Goal: Contribute content: Contribute content

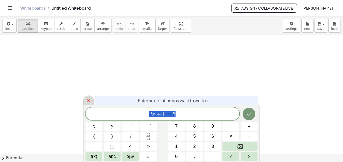
click at [89, 100] on icon at bounding box center [89, 101] width 4 height 4
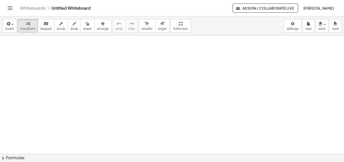
click at [39, 8] on link "Whiteboards" at bounding box center [32, 8] width 25 height 5
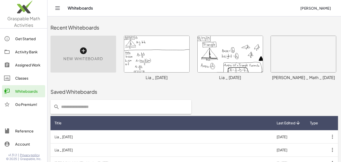
click at [83, 55] on div "New Whiteboard" at bounding box center [83, 54] width 66 height 37
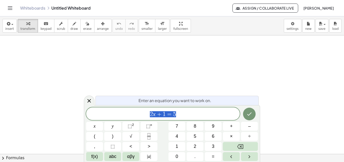
click at [88, 101] on icon at bounding box center [89, 101] width 6 height 6
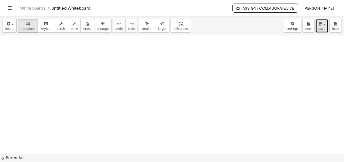
click at [325, 26] on button "save" at bounding box center [322, 26] width 13 height 14
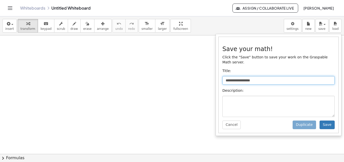
click at [276, 76] on input "**********" at bounding box center [279, 80] width 112 height 9
type input "*"
type input "**********"
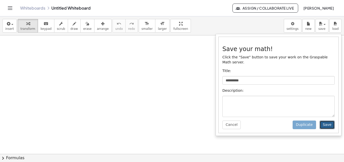
click at [327, 120] on button "Save" at bounding box center [327, 124] width 15 height 9
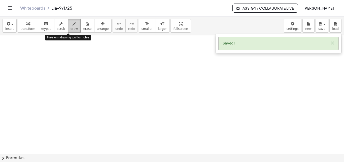
click at [71, 27] on span "draw" at bounding box center [75, 29] width 8 height 4
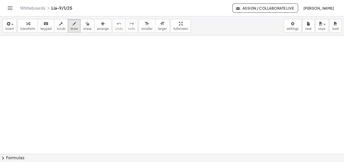
drag, startPoint x: 9, startPoint y: 41, endPoint x: 17, endPoint y: 38, distance: 8.6
click at [4, 44] on div at bounding box center [172, 153] width 344 height 236
click at [86, 22] on icon "button" at bounding box center [88, 24] width 4 height 6
click at [72, 23] on button "draw" at bounding box center [74, 26] width 13 height 14
click at [7, 38] on div at bounding box center [172, 153] width 344 height 236
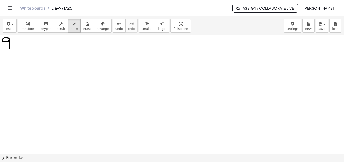
drag, startPoint x: 9, startPoint y: 39, endPoint x: 13, endPoint y: 42, distance: 4.8
click at [10, 48] on div at bounding box center [172, 153] width 344 height 236
drag, startPoint x: 16, startPoint y: 37, endPoint x: 13, endPoint y: 50, distance: 14.2
click at [13, 50] on div at bounding box center [172, 153] width 344 height 236
drag, startPoint x: 19, startPoint y: 40, endPoint x: 24, endPoint y: 44, distance: 6.8
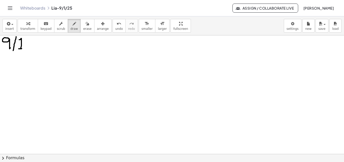
click at [22, 48] on div at bounding box center [172, 153] width 344 height 236
drag, startPoint x: 29, startPoint y: 37, endPoint x: 27, endPoint y: 51, distance: 14.1
click at [27, 51] on div at bounding box center [172, 153] width 344 height 236
drag, startPoint x: 34, startPoint y: 42, endPoint x: 38, endPoint y: 47, distance: 6.8
click at [38, 47] on div at bounding box center [172, 153] width 344 height 236
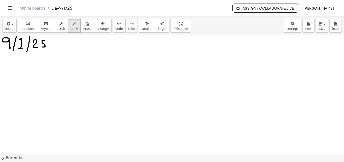
drag, startPoint x: 43, startPoint y: 40, endPoint x: 43, endPoint y: 47, distance: 6.8
click at [43, 47] on div at bounding box center [172, 153] width 344 height 236
drag, startPoint x: 48, startPoint y: 36, endPoint x: 0, endPoint y: 51, distance: 50.3
click at [0, 51] on div at bounding box center [172, 153] width 344 height 236
click at [13, 51] on div at bounding box center [172, 153] width 344 height 236
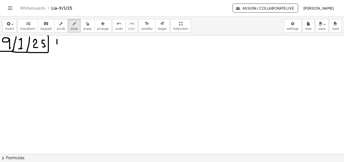
drag, startPoint x: 57, startPoint y: 39, endPoint x: 57, endPoint y: 44, distance: 5.0
click at [57, 44] on div at bounding box center [172, 153] width 344 height 236
drag, startPoint x: 59, startPoint y: 39, endPoint x: 59, endPoint y: 45, distance: 5.6
click at [59, 45] on div at bounding box center [172, 153] width 344 height 236
drag, startPoint x: 53, startPoint y: 44, endPoint x: 63, endPoint y: 43, distance: 9.9
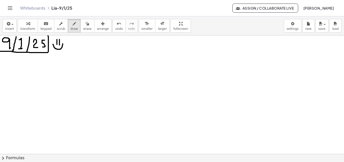
click at [63, 43] on div at bounding box center [172, 153] width 344 height 236
click at [11, 60] on div at bounding box center [172, 153] width 344 height 236
drag, startPoint x: 11, startPoint y: 60, endPoint x: 15, endPoint y: 71, distance: 12.0
click at [15, 71] on div at bounding box center [172, 153] width 344 height 236
drag, startPoint x: 10, startPoint y: 66, endPoint x: 14, endPoint y: 66, distance: 4.8
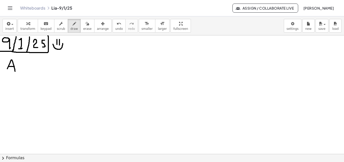
click at [14, 66] on div at bounding box center [172, 153] width 344 height 236
drag, startPoint x: 18, startPoint y: 69, endPoint x: 24, endPoint y: 67, distance: 6.3
click at [24, 67] on div at bounding box center [172, 153] width 344 height 236
drag, startPoint x: 28, startPoint y: 69, endPoint x: 31, endPoint y: 70, distance: 2.9
click at [30, 72] on div at bounding box center [172, 153] width 344 height 236
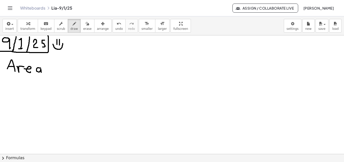
drag, startPoint x: 41, startPoint y: 68, endPoint x: 41, endPoint y: 72, distance: 4.4
click at [41, 72] on div at bounding box center [172, 153] width 344 height 236
click at [56, 67] on div at bounding box center [172, 153] width 344 height 236
drag, startPoint x: 60, startPoint y: 71, endPoint x: 65, endPoint y: 64, distance: 8.7
click at [65, 64] on div at bounding box center [172, 153] width 344 height 236
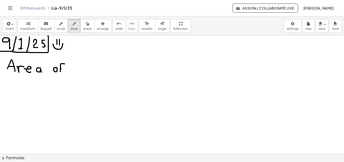
click at [63, 68] on div at bounding box center [172, 153] width 344 height 236
drag, startPoint x: 76, startPoint y: 63, endPoint x: 76, endPoint y: 73, distance: 9.6
click at [76, 73] on div at bounding box center [172, 153] width 344 height 236
drag, startPoint x: 73, startPoint y: 63, endPoint x: 80, endPoint y: 62, distance: 7.6
click at [80, 63] on div at bounding box center [172, 153] width 344 height 236
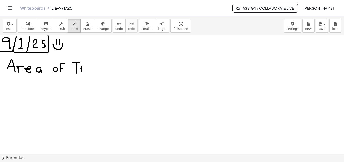
drag, startPoint x: 81, startPoint y: 69, endPoint x: 84, endPoint y: 67, distance: 3.8
click at [84, 66] on div at bounding box center [172, 153] width 344 height 236
click at [89, 70] on div at bounding box center [172, 153] width 344 height 236
drag, startPoint x: 91, startPoint y: 67, endPoint x: 93, endPoint y: 71, distance: 3.6
click at [93, 71] on div at bounding box center [172, 153] width 344 height 236
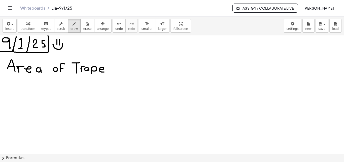
drag, startPoint x: 99, startPoint y: 69, endPoint x: 104, endPoint y: 72, distance: 5.6
click at [104, 72] on div at bounding box center [172, 153] width 344 height 236
drag, startPoint x: 107, startPoint y: 68, endPoint x: 112, endPoint y: 74, distance: 7.9
click at [112, 74] on div at bounding box center [172, 153] width 344 height 236
click at [111, 71] on div at bounding box center [172, 153] width 344 height 236
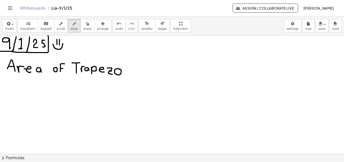
click at [118, 69] on div at bounding box center [172, 153] width 344 height 236
drag, startPoint x: 125, startPoint y: 71, endPoint x: 125, endPoint y: 74, distance: 3.8
click at [125, 74] on div at bounding box center [172, 153] width 344 height 236
click at [125, 67] on div at bounding box center [172, 153] width 344 height 236
click at [132, 69] on div at bounding box center [172, 153] width 344 height 236
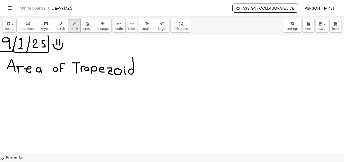
drag, startPoint x: 134, startPoint y: 71, endPoint x: 133, endPoint y: 57, distance: 13.4
click at [133, 57] on div at bounding box center [172, 153] width 344 height 236
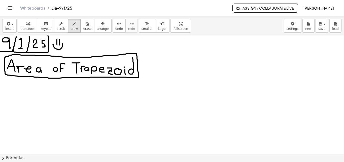
drag, startPoint x: 5, startPoint y: 62, endPoint x: 5, endPoint y: 57, distance: 5.0
click at [5, 57] on div at bounding box center [172, 153] width 344 height 236
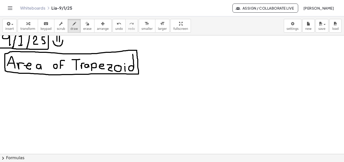
scroll to position [4, 0]
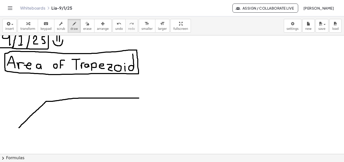
drag, startPoint x: 19, startPoint y: 127, endPoint x: 139, endPoint y: 98, distance: 123.5
click at [139, 98] on div at bounding box center [172, 150] width 344 height 236
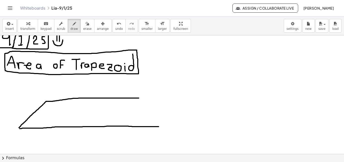
drag, startPoint x: 20, startPoint y: 128, endPoint x: 160, endPoint y: 126, distance: 140.2
click at [160, 126] on div at bounding box center [172, 150] width 344 height 236
drag, startPoint x: 139, startPoint y: 98, endPoint x: 161, endPoint y: 125, distance: 35.1
click at [161, 125] on div at bounding box center [172, 150] width 344 height 236
click at [161, 126] on div at bounding box center [172, 150] width 344 height 236
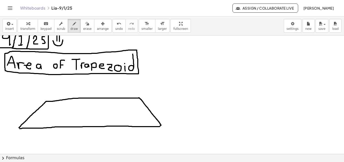
click at [20, 127] on div at bounding box center [172, 150] width 344 height 236
drag, startPoint x: 109, startPoint y: 98, endPoint x: 109, endPoint y: 126, distance: 28.0
click at [109, 126] on div at bounding box center [172, 150] width 344 height 236
drag, startPoint x: 115, startPoint y: 105, endPoint x: 119, endPoint y: 116, distance: 11.3
click at [119, 116] on div at bounding box center [172, 150] width 344 height 236
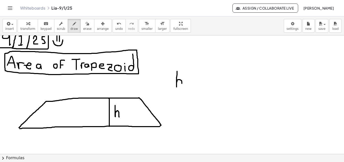
drag, startPoint x: 177, startPoint y: 73, endPoint x: 182, endPoint y: 86, distance: 13.7
click at [182, 86] on div at bounding box center [172, 150] width 344 height 236
click at [192, 78] on div at bounding box center [172, 150] width 344 height 236
drag, startPoint x: 187, startPoint y: 81, endPoint x: 190, endPoint y: 82, distance: 3.1
click at [190, 82] on div at bounding box center [172, 150] width 344 height 236
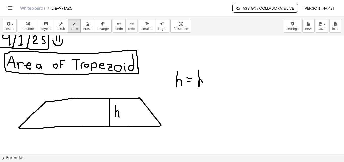
drag, startPoint x: 199, startPoint y: 70, endPoint x: 202, endPoint y: 85, distance: 15.5
click at [202, 85] on div at bounding box center [172, 150] width 344 height 236
drag, startPoint x: 206, startPoint y: 82, endPoint x: 210, endPoint y: 85, distance: 5.2
click at [210, 87] on div at bounding box center [172, 150] width 344 height 236
drag, startPoint x: 212, startPoint y: 83, endPoint x: 213, endPoint y: 86, distance: 3.3
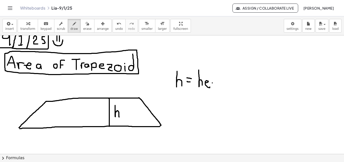
click at [213, 86] on div at bounding box center [172, 150] width 344 height 236
click at [212, 79] on div at bounding box center [172, 150] width 344 height 236
drag, startPoint x: 220, startPoint y: 81, endPoint x: 215, endPoint y: 90, distance: 10.2
click at [215, 90] on div at bounding box center [172, 150] width 344 height 236
drag, startPoint x: 223, startPoint y: 71, endPoint x: 235, endPoint y: 79, distance: 14.8
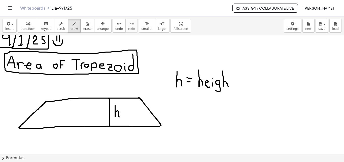
click at [228, 86] on div at bounding box center [172, 150] width 344 height 236
drag, startPoint x: 234, startPoint y: 77, endPoint x: 234, endPoint y: 86, distance: 9.1
click at [234, 86] on div at bounding box center [172, 150] width 344 height 236
drag, startPoint x: 232, startPoint y: 82, endPoint x: 235, endPoint y: 81, distance: 2.5
click at [235, 81] on div at bounding box center [172, 150] width 344 height 236
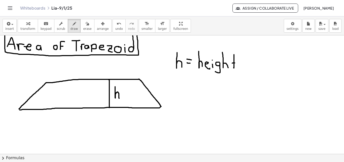
scroll to position [25, 0]
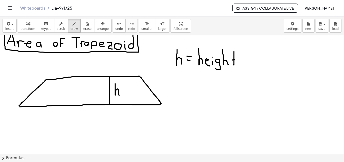
click at [19, 106] on div at bounding box center [172, 128] width 344 height 236
drag, startPoint x: 78, startPoint y: 113, endPoint x: 76, endPoint y: 108, distance: 5.3
click at [76, 108] on div at bounding box center [172, 128] width 344 height 236
drag, startPoint x: 81, startPoint y: 114, endPoint x: 82, endPoint y: 118, distance: 3.9
click at [82, 118] on div at bounding box center [172, 128] width 344 height 236
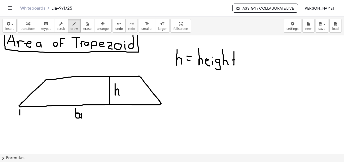
drag, startPoint x: 20, startPoint y: 109, endPoint x: 20, endPoint y: 115, distance: 5.3
click at [20, 115] on div at bounding box center [172, 128] width 344 height 236
drag, startPoint x: 24, startPoint y: 113, endPoint x: 76, endPoint y: 111, distance: 52.5
click at [67, 112] on div at bounding box center [172, 128] width 344 height 236
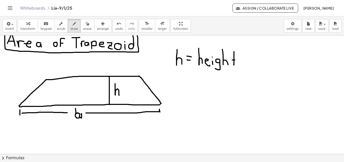
drag, startPoint x: 86, startPoint y: 113, endPoint x: 160, endPoint y: 115, distance: 74.1
click at [160, 115] on div at bounding box center [172, 128] width 344 height 236
drag, startPoint x: 179, startPoint y: 78, endPoint x: 176, endPoint y: 78, distance: 2.5
click at [176, 78] on div at bounding box center [172, 128] width 344 height 236
drag, startPoint x: 175, startPoint y: 81, endPoint x: 175, endPoint y: 73, distance: 8.6
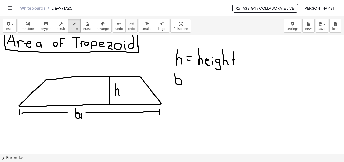
click at [175, 73] on div at bounding box center [172, 128] width 344 height 236
drag, startPoint x: 185, startPoint y: 80, endPoint x: 190, endPoint y: 83, distance: 6.4
click at [187, 85] on div at bounding box center [172, 128] width 344 height 236
click at [193, 80] on div at bounding box center [172, 128] width 344 height 236
click at [192, 82] on div at bounding box center [172, 128] width 344 height 236
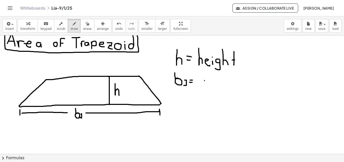
click at [205, 80] on div at bounding box center [172, 128] width 344 height 236
drag, startPoint x: 203, startPoint y: 84, endPoint x: 205, endPoint y: 77, distance: 7.7
click at [205, 77] on div at bounding box center [172, 128] width 344 height 236
click at [205, 81] on div at bounding box center [172, 128] width 344 height 236
click at [208, 84] on div at bounding box center [172, 128] width 344 height 236
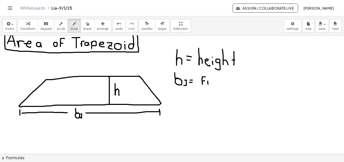
click at [208, 78] on div at bounding box center [172, 128] width 344 height 236
drag, startPoint x: 210, startPoint y: 82, endPoint x: 219, endPoint y: 80, distance: 8.5
click at [214, 80] on div at bounding box center [172, 128] width 344 height 236
drag, startPoint x: 220, startPoint y: 80, endPoint x: 219, endPoint y: 83, distance: 2.6
click at [218, 85] on div at bounding box center [172, 128] width 344 height 236
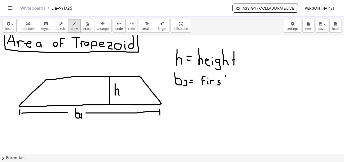
drag, startPoint x: 226, startPoint y: 75, endPoint x: 226, endPoint y: 84, distance: 8.6
click at [226, 86] on div at bounding box center [172, 128] width 344 height 236
drag, startPoint x: 224, startPoint y: 82, endPoint x: 229, endPoint y: 82, distance: 4.3
click at [229, 82] on div at bounding box center [172, 128] width 344 height 236
drag, startPoint x: 240, startPoint y: 82, endPoint x: 239, endPoint y: 76, distance: 6.1
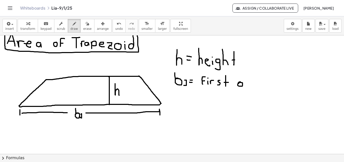
click at [239, 76] on div at bounding box center [172, 128] width 344 height 236
drag, startPoint x: 248, startPoint y: 81, endPoint x: 253, endPoint y: 80, distance: 5.3
click at [250, 84] on div at bounding box center [172, 128] width 344 height 236
drag, startPoint x: 255, startPoint y: 79, endPoint x: 253, endPoint y: 84, distance: 6.1
click at [253, 85] on div at bounding box center [172, 128] width 344 height 236
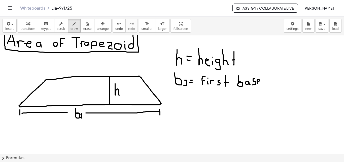
drag, startPoint x: 258, startPoint y: 81, endPoint x: 260, endPoint y: 83, distance: 2.9
click at [260, 83] on div at bounding box center [172, 128] width 344 height 236
drag, startPoint x: 45, startPoint y: 80, endPoint x: 137, endPoint y: 74, distance: 91.9
click at [140, 75] on div at bounding box center [172, 128] width 344 height 236
drag, startPoint x: 84, startPoint y: 68, endPoint x: 80, endPoint y: 60, distance: 7.9
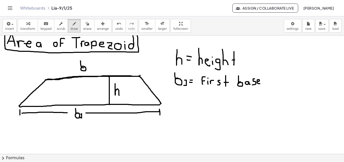
click at [80, 60] on div at bounding box center [172, 128] width 344 height 236
drag, startPoint x: 87, startPoint y: 66, endPoint x: 90, endPoint y: 70, distance: 4.6
click at [90, 70] on div at bounding box center [172, 128] width 344 height 236
drag, startPoint x: 47, startPoint y: 68, endPoint x: 46, endPoint y: 74, distance: 6.1
click at [46, 74] on div at bounding box center [172, 128] width 344 height 236
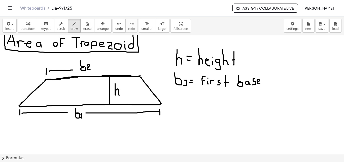
drag, startPoint x: 49, startPoint y: 71, endPoint x: 75, endPoint y: 69, distance: 26.0
click at [75, 69] on div at bounding box center [172, 128] width 344 height 236
drag, startPoint x: 92, startPoint y: 67, endPoint x: 137, endPoint y: 70, distance: 45.2
click at [137, 70] on div at bounding box center [172, 128] width 344 height 236
drag, startPoint x: 179, startPoint y: 98, endPoint x: 183, endPoint y: 94, distance: 5.2
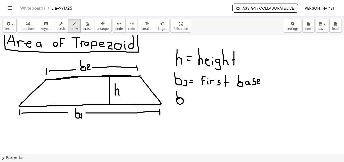
click at [177, 91] on div at bounding box center [172, 128] width 344 height 236
drag, startPoint x: 186, startPoint y: 98, endPoint x: 189, endPoint y: 102, distance: 5.0
click at [189, 102] on div at bounding box center [172, 128] width 344 height 236
click at [194, 98] on div at bounding box center [172, 128] width 344 height 236
click at [194, 100] on div at bounding box center [172, 128] width 344 height 236
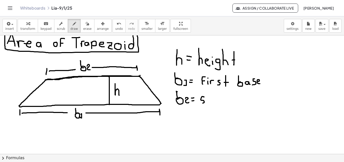
drag, startPoint x: 204, startPoint y: 97, endPoint x: 200, endPoint y: 103, distance: 7.4
click at [200, 103] on div at bounding box center [172, 128] width 344 height 236
drag, startPoint x: 207, startPoint y: 100, endPoint x: 212, endPoint y: 102, distance: 5.4
click at [210, 103] on div at bounding box center [172, 128] width 344 height 236
drag, startPoint x: 215, startPoint y: 100, endPoint x: 220, endPoint y: 102, distance: 4.7
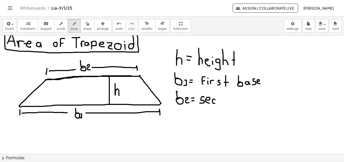
click at [215, 103] on div at bounding box center [172, 128] width 344 height 236
click at [220, 101] on div at bounding box center [172, 128] width 344 height 236
drag, startPoint x: 222, startPoint y: 103, endPoint x: 226, endPoint y: 103, distance: 4.3
click at [226, 103] on div at bounding box center [172, 128] width 344 height 236
drag, startPoint x: 229, startPoint y: 101, endPoint x: 230, endPoint y: 96, distance: 5.5
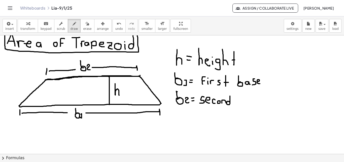
click at [230, 96] on div at bounding box center [172, 128] width 344 height 236
drag, startPoint x: 244, startPoint y: 100, endPoint x: 241, endPoint y: 96, distance: 4.8
click at [241, 96] on div at bounding box center [172, 128] width 344 height 236
drag, startPoint x: 248, startPoint y: 99, endPoint x: 251, endPoint y: 101, distance: 4.1
click at [251, 102] on div at bounding box center [172, 128] width 344 height 236
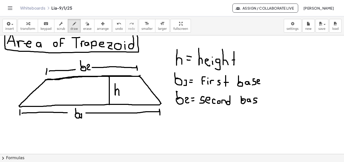
drag, startPoint x: 256, startPoint y: 98, endPoint x: 253, endPoint y: 103, distance: 5.6
click at [253, 103] on div at bounding box center [172, 128] width 344 height 236
drag, startPoint x: 262, startPoint y: 101, endPoint x: 252, endPoint y: 99, distance: 10.2
click at [261, 103] on div at bounding box center [172, 128] width 344 height 236
drag, startPoint x: 240, startPoint y: 93, endPoint x: 242, endPoint y: 101, distance: 8.3
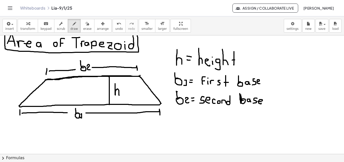
click at [241, 101] on div at bounding box center [172, 128] width 344 height 236
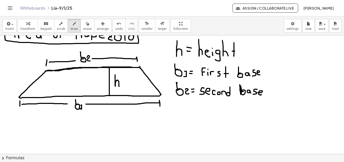
scroll to position [37, 0]
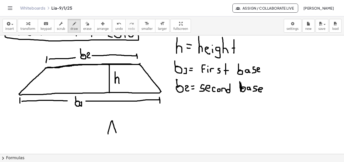
drag, startPoint x: 108, startPoint y: 134, endPoint x: 113, endPoint y: 130, distance: 5.8
click at [115, 132] on div at bounding box center [172, 116] width 344 height 236
drag, startPoint x: 110, startPoint y: 128, endPoint x: 113, endPoint y: 128, distance: 2.8
click at [113, 128] on div at bounding box center [172, 116] width 344 height 236
click at [122, 126] on div at bounding box center [172, 116] width 344 height 236
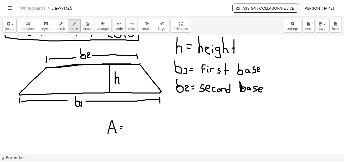
click at [122, 128] on div at bounding box center [172, 116] width 344 height 236
drag, startPoint x: 131, startPoint y: 121, endPoint x: 133, endPoint y: 127, distance: 6.2
click at [133, 127] on div at bounding box center [172, 116] width 344 height 236
drag, startPoint x: 128, startPoint y: 130, endPoint x: 134, endPoint y: 135, distance: 8.4
click at [139, 130] on div at bounding box center [172, 116] width 344 height 236
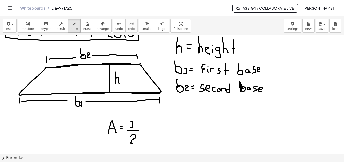
drag, startPoint x: 131, startPoint y: 137, endPoint x: 135, endPoint y: 142, distance: 7.5
click at [135, 142] on div at bounding box center [172, 116] width 344 height 236
drag, startPoint x: 145, startPoint y: 119, endPoint x: 145, endPoint y: 134, distance: 15.1
click at [145, 134] on div at bounding box center [172, 116] width 344 height 236
drag, startPoint x: 151, startPoint y: 128, endPoint x: 150, endPoint y: 121, distance: 6.2
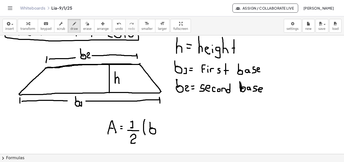
click at [150, 121] on div at bounding box center [172, 116] width 344 height 236
drag, startPoint x: 159, startPoint y: 127, endPoint x: 163, endPoint y: 130, distance: 4.9
click at [162, 132] on div at bounding box center [172, 116] width 344 height 236
drag, startPoint x: 168, startPoint y: 122, endPoint x: 168, endPoint y: 132, distance: 10.1
click at [168, 132] on div at bounding box center [172, 116] width 344 height 236
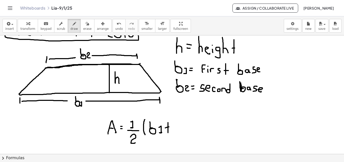
drag, startPoint x: 166, startPoint y: 128, endPoint x: 171, endPoint y: 127, distance: 5.1
click at [171, 127] on div at bounding box center [172, 116] width 344 height 236
drag, startPoint x: 180, startPoint y: 129, endPoint x: 179, endPoint y: 124, distance: 5.3
click at [176, 121] on div at bounding box center [172, 116] width 344 height 236
drag, startPoint x: 182, startPoint y: 128, endPoint x: 185, endPoint y: 133, distance: 6.2
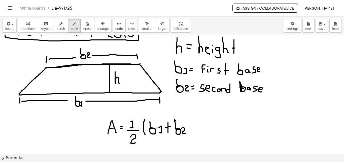
click at [185, 133] on div at bounding box center [172, 116] width 344 height 236
drag, startPoint x: 185, startPoint y: 118, endPoint x: 188, endPoint y: 133, distance: 15.5
click at [188, 133] on div at bounding box center [172, 116] width 344 height 236
click at [193, 125] on div at bounding box center [172, 116] width 344 height 236
drag, startPoint x: 194, startPoint y: 118, endPoint x: 199, endPoint y: 129, distance: 12.4
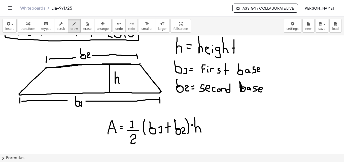
click at [200, 130] on div at bounding box center [172, 116] width 344 height 236
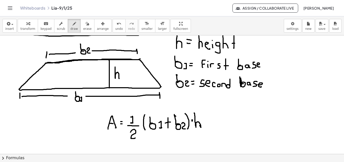
scroll to position [53, 0]
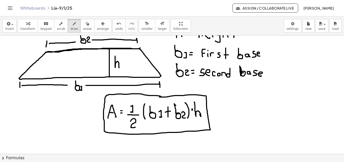
drag, startPoint x: 150, startPoint y: 95, endPoint x: 160, endPoint y: 97, distance: 9.9
click at [160, 97] on div at bounding box center [172, 101] width 344 height 236
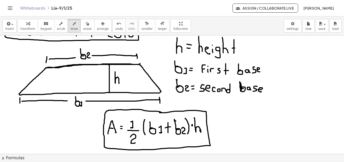
scroll to position [20, 0]
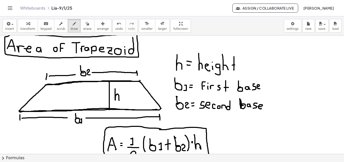
drag, startPoint x: 20, startPoint y: 111, endPoint x: 157, endPoint y: 109, distance: 137.4
click at [158, 109] on div at bounding box center [172, 133] width 344 height 236
drag, startPoint x: 92, startPoint y: 110, endPoint x: 110, endPoint y: 89, distance: 27.5
click at [107, 108] on div at bounding box center [172, 133] width 344 height 236
drag, startPoint x: 108, startPoint y: 81, endPoint x: 108, endPoint y: 107, distance: 25.5
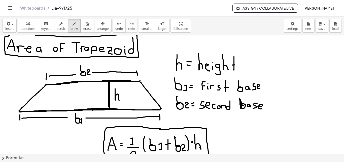
click at [108, 107] on div at bounding box center [172, 133] width 344 height 236
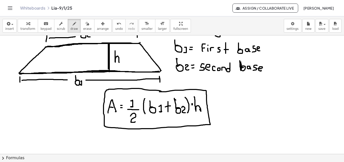
scroll to position [64, 0]
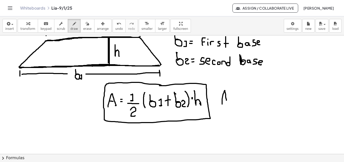
drag, startPoint x: 222, startPoint y: 104, endPoint x: 225, endPoint y: 98, distance: 6.5
click at [227, 101] on div at bounding box center [172, 89] width 344 height 236
click at [225, 97] on div at bounding box center [172, 89] width 344 height 236
drag, startPoint x: 227, startPoint y: 99, endPoint x: 230, endPoint y: 103, distance: 5.5
click at [230, 104] on div at bounding box center [172, 89] width 344 height 236
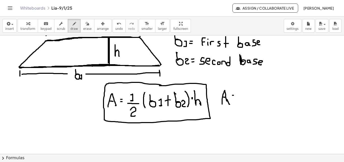
click at [234, 95] on div at bounding box center [172, 89] width 344 height 236
click at [234, 98] on div at bounding box center [172, 89] width 344 height 236
drag, startPoint x: 241, startPoint y: 85, endPoint x: 243, endPoint y: 115, distance: 29.8
click at [243, 115] on div at bounding box center [172, 89] width 344 height 236
drag, startPoint x: 245, startPoint y: 96, endPoint x: 247, endPoint y: 91, distance: 4.8
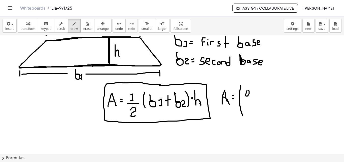
click at [247, 91] on div at bounding box center [172, 89] width 344 height 236
drag, startPoint x: 246, startPoint y: 94, endPoint x: 245, endPoint y: 85, distance: 8.6
click at [245, 85] on div at bounding box center [172, 89] width 344 height 236
drag, startPoint x: 252, startPoint y: 89, endPoint x: 255, endPoint y: 94, distance: 5.9
click at [254, 95] on div at bounding box center [172, 89] width 344 height 236
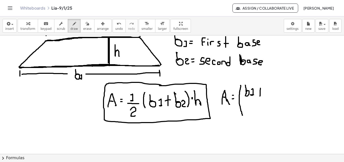
drag, startPoint x: 261, startPoint y: 88, endPoint x: 259, endPoint y: 94, distance: 5.9
click at [260, 95] on div at bounding box center [172, 89] width 344 height 236
drag, startPoint x: 258, startPoint y: 91, endPoint x: 261, endPoint y: 90, distance: 3.1
click at [261, 90] on div at bounding box center [172, 89] width 344 height 236
click at [267, 85] on div at bounding box center [172, 89] width 344 height 236
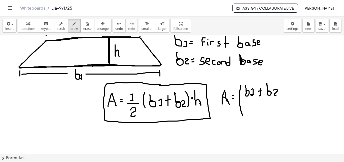
drag, startPoint x: 274, startPoint y: 90, endPoint x: 271, endPoint y: 96, distance: 6.2
click at [276, 95] on div at bounding box center [172, 89] width 344 height 236
drag, startPoint x: 246, startPoint y: 100, endPoint x: 277, endPoint y: 99, distance: 31.5
click at [278, 99] on div at bounding box center [172, 89] width 344 height 236
drag, startPoint x: 259, startPoint y: 105, endPoint x: 266, endPoint y: 111, distance: 8.8
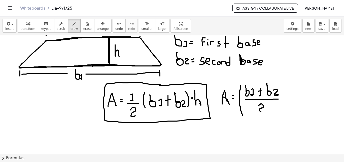
click at [266, 111] on div at bounding box center [172, 89] width 344 height 236
drag, startPoint x: 277, startPoint y: 82, endPoint x: 281, endPoint y: 112, distance: 29.9
click at [280, 113] on div at bounding box center [172, 89] width 344 height 236
click at [286, 98] on div at bounding box center [172, 89] width 344 height 236
drag, startPoint x: 293, startPoint y: 86, endPoint x: 298, endPoint y: 98, distance: 12.5
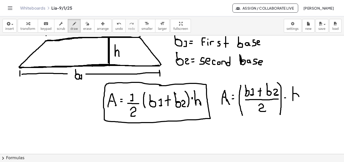
click at [299, 99] on div at bounding box center [172, 89] width 344 height 236
click at [286, 97] on div at bounding box center [172, 89] width 344 height 236
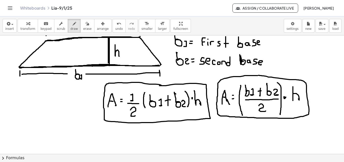
click at [257, 75] on div at bounding box center [172, 89] width 344 height 236
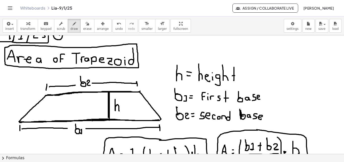
scroll to position [8, 0]
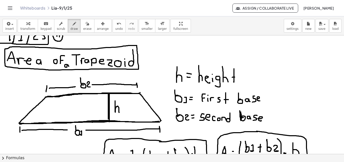
drag, startPoint x: 67, startPoint y: 64, endPoint x: 69, endPoint y: 67, distance: 3.4
click at [69, 67] on div at bounding box center [172, 145] width 344 height 236
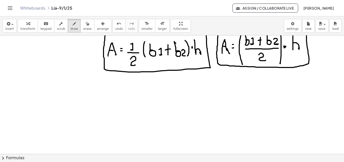
scroll to position [118, 0]
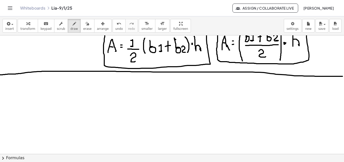
drag, startPoint x: 0, startPoint y: 75, endPoint x: 343, endPoint y: 76, distance: 342.8
click at [343, 76] on div "×" at bounding box center [172, 94] width 344 height 118
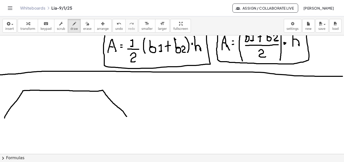
drag, startPoint x: 5, startPoint y: 118, endPoint x: 15, endPoint y: 128, distance: 14.8
click at [126, 116] on div at bounding box center [172, 94] width 345 height 355
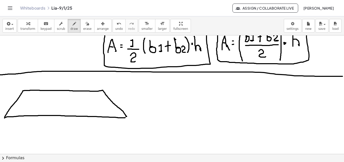
drag, startPoint x: 5, startPoint y: 117, endPoint x: 126, endPoint y: 117, distance: 121.0
click at [126, 117] on div at bounding box center [172, 94] width 345 height 355
drag, startPoint x: 97, startPoint y: 94, endPoint x: 97, endPoint y: 76, distance: 18.1
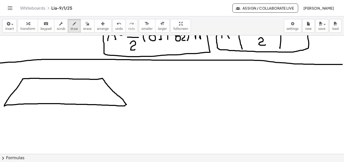
scroll to position [131, 4]
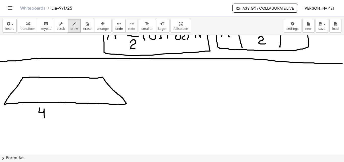
drag, startPoint x: 36, startPoint y: 108, endPoint x: 41, endPoint y: 111, distance: 6.4
click at [41, 117] on div at bounding box center [172, 81] width 345 height 355
drag, startPoint x: 49, startPoint y: 108, endPoint x: 45, endPoint y: 114, distance: 7.2
click at [45, 114] on div at bounding box center [172, 81] width 345 height 355
click at [57, 115] on div at bounding box center [172, 81] width 345 height 355
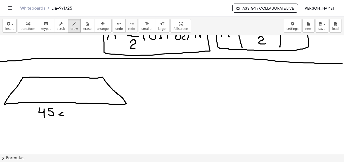
drag, startPoint x: 56, startPoint y: 114, endPoint x: 60, endPoint y: 115, distance: 3.6
click at [60, 115] on div at bounding box center [172, 81] width 345 height 355
drag, startPoint x: 61, startPoint y: 112, endPoint x: 70, endPoint y: 85, distance: 28.6
click at [69, 114] on div at bounding box center [172, 81] width 345 height 355
drag, startPoint x: 48, startPoint y: 67, endPoint x: 53, endPoint y: 70, distance: 6.5
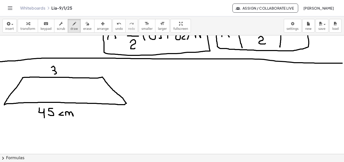
click at [49, 74] on div at bounding box center [172, 81] width 345 height 355
drag, startPoint x: 56, startPoint y: 67, endPoint x: 54, endPoint y: 73, distance: 6.4
click at [54, 73] on div at bounding box center [172, 81] width 345 height 355
drag, startPoint x: 62, startPoint y: 70, endPoint x: 62, endPoint y: 73, distance: 3.0
click at [62, 73] on div at bounding box center [172, 81] width 345 height 355
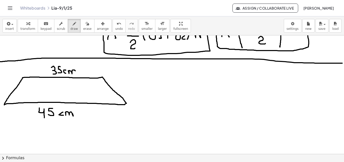
drag, startPoint x: 65, startPoint y: 72, endPoint x: 72, endPoint y: 72, distance: 6.8
click at [72, 72] on div at bounding box center [172, 81] width 345 height 355
drag, startPoint x: 83, startPoint y: 79, endPoint x: 81, endPoint y: 88, distance: 9.5
click at [81, 88] on div at bounding box center [172, 81] width 345 height 355
drag, startPoint x: 82, startPoint y: 91, endPoint x: 82, endPoint y: 94, distance: 2.8
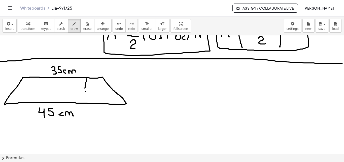
click at [82, 94] on div at bounding box center [172, 81] width 345 height 355
drag, startPoint x: 82, startPoint y: 97, endPoint x: 82, endPoint y: 100, distance: 3.4
click at [82, 100] on div at bounding box center [172, 81] width 345 height 355
click at [82, 102] on div at bounding box center [172, 81] width 345 height 355
click at [86, 25] on icon "button" at bounding box center [88, 24] width 4 height 6
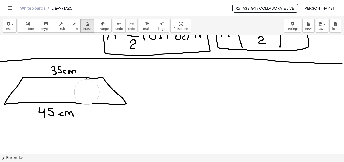
click at [83, 92] on div at bounding box center [172, 81] width 345 height 355
click at [70, 26] on button "draw" at bounding box center [74, 26] width 13 height 14
drag, startPoint x: 76, startPoint y: 103, endPoint x: 89, endPoint y: 104, distance: 13.2
click at [89, 104] on div at bounding box center [172, 81] width 345 height 355
drag, startPoint x: 78, startPoint y: 77, endPoint x: 79, endPoint y: 82, distance: 4.6
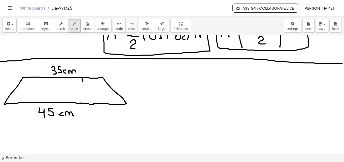
click at [79, 82] on div at bounding box center [172, 81] width 345 height 355
drag, startPoint x: 79, startPoint y: 85, endPoint x: 79, endPoint y: 88, distance: 3.0
click at [79, 88] on div at bounding box center [172, 81] width 345 height 355
click at [79, 93] on div at bounding box center [172, 81] width 345 height 355
drag, startPoint x: 78, startPoint y: 97, endPoint x: 82, endPoint y: 92, distance: 5.4
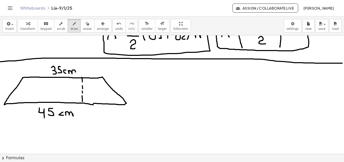
click at [79, 101] on div at bounding box center [172, 81] width 345 height 355
drag, startPoint x: 81, startPoint y: 89, endPoint x: 81, endPoint y: 92, distance: 3.0
click at [81, 92] on div at bounding box center [172, 81] width 345 height 355
click at [85, 86] on div at bounding box center [172, 81] width 345 height 355
click at [84, 87] on div at bounding box center [172, 81] width 345 height 355
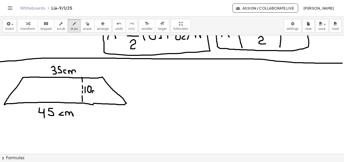
click at [91, 93] on div at bounding box center [172, 81] width 345 height 355
drag, startPoint x: 93, startPoint y: 91, endPoint x: 97, endPoint y: 92, distance: 4.1
click at [97, 92] on div at bounding box center [172, 81] width 345 height 355
drag, startPoint x: 135, startPoint y: 65, endPoint x: 141, endPoint y: 78, distance: 14.0
click at [141, 78] on div at bounding box center [172, 81] width 345 height 355
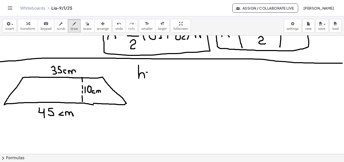
click at [145, 72] on div at bounding box center [172, 81] width 345 height 355
drag, startPoint x: 143, startPoint y: 74, endPoint x: 145, endPoint y: 74, distance: 2.8
click at [145, 74] on div at bounding box center [172, 81] width 345 height 355
drag, startPoint x: 149, startPoint y: 71, endPoint x: 149, endPoint y: 76, distance: 5.3
click at [149, 76] on div at bounding box center [172, 81] width 345 height 355
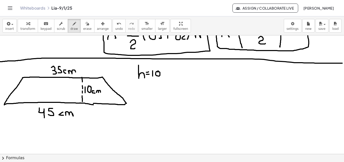
drag, startPoint x: 154, startPoint y: 72, endPoint x: 157, endPoint y: 72, distance: 3.1
click at [154, 71] on div at bounding box center [172, 81] width 345 height 355
drag, startPoint x: 160, startPoint y: 73, endPoint x: 161, endPoint y: 76, distance: 3.0
click at [161, 76] on div at bounding box center [172, 81] width 345 height 355
drag, startPoint x: 164, startPoint y: 73, endPoint x: 172, endPoint y: 75, distance: 8.9
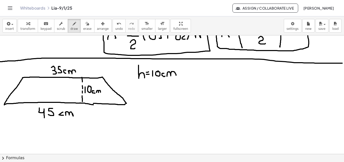
click at [172, 75] on div at bounding box center [172, 81] width 345 height 355
click at [134, 90] on div at bounding box center [172, 81] width 345 height 355
drag, startPoint x: 132, startPoint y: 91, endPoint x: 132, endPoint y: 84, distance: 7.1
click at [132, 83] on div at bounding box center [172, 81] width 345 height 355
drag, startPoint x: 139, startPoint y: 90, endPoint x: 143, endPoint y: 94, distance: 5.2
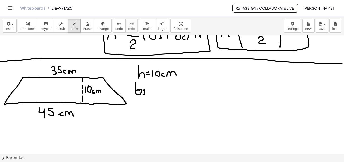
click at [142, 94] on div at bounding box center [172, 81] width 345 height 355
click at [146, 89] on div at bounding box center [172, 81] width 345 height 355
click at [146, 91] on div at bounding box center [172, 81] width 345 height 355
drag, startPoint x: 149, startPoint y: 87, endPoint x: 152, endPoint y: 94, distance: 7.3
click at [152, 94] on div at bounding box center [172, 81] width 345 height 355
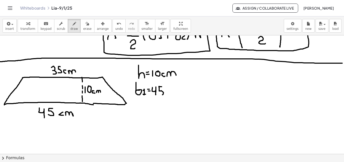
drag, startPoint x: 158, startPoint y: 86, endPoint x: 157, endPoint y: 94, distance: 7.9
click at [157, 94] on div at bounding box center [172, 81] width 345 height 355
drag, startPoint x: 164, startPoint y: 91, endPoint x: 166, endPoint y: 94, distance: 3.3
click at [166, 94] on div at bounding box center [172, 81] width 345 height 355
drag, startPoint x: 168, startPoint y: 92, endPoint x: 159, endPoint y: 100, distance: 11.6
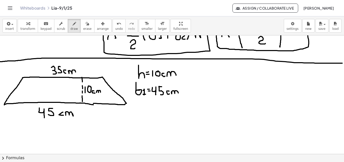
click at [174, 93] on div at bounding box center [172, 81] width 345 height 355
drag, startPoint x: 135, startPoint y: 109, endPoint x: 134, endPoint y: 101, distance: 7.7
click at [134, 101] on div at bounding box center [172, 81] width 345 height 355
drag, startPoint x: 139, startPoint y: 109, endPoint x: 143, endPoint y: 109, distance: 3.9
click at [142, 112] on div at bounding box center [172, 81] width 345 height 355
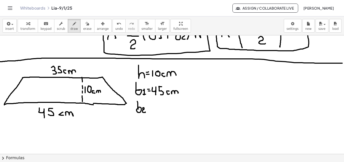
click at [145, 108] on div at bounding box center [172, 81] width 345 height 355
click at [146, 109] on div at bounding box center [172, 81] width 345 height 355
drag, startPoint x: 151, startPoint y: 105, endPoint x: 158, endPoint y: 105, distance: 7.3
click at [153, 110] on div at bounding box center [172, 81] width 345 height 355
drag, startPoint x: 160, startPoint y: 103, endPoint x: 160, endPoint y: 109, distance: 6.3
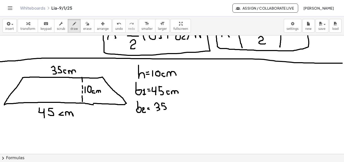
click at [159, 109] on div at bounding box center [172, 81] width 345 height 355
drag, startPoint x: 166, startPoint y: 105, endPoint x: 167, endPoint y: 109, distance: 3.5
click at [167, 109] on div at bounding box center [172, 81] width 345 height 355
drag
click at [175, 108] on div at bounding box center [172, 81] width 345 height 355
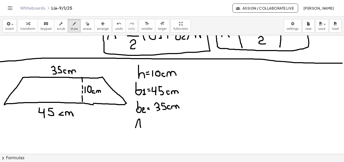
click at [137, 127] on div at bounding box center [172, 81] width 345 height 355
drag, startPoint x: 134, startPoint y: 124, endPoint x: 138, endPoint y: 125, distance: 4.5
click at [137, 124] on div at bounding box center [172, 81] width 345 height 355
click at [142, 124] on div at bounding box center [172, 81] width 345 height 355
click at [142, 126] on div at bounding box center [172, 81] width 345 height 355
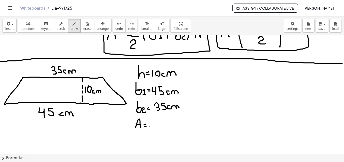
click at [146, 127] on div at bounding box center [172, 81] width 345 height 355
drag, startPoint x: 146, startPoint y: 123, endPoint x: 146, endPoint y: 116, distance: 7.1
click at [146, 116] on div at bounding box center [172, 81] width 345 height 355
drag, startPoint x: 190, startPoint y: 86, endPoint x: 196, endPoint y: 86, distance: 6.1
click at [196, 86] on div at bounding box center [172, 81] width 345 height 355
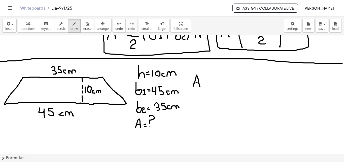
drag, startPoint x: 192, startPoint y: 82, endPoint x: 195, endPoint y: 82, distance: 3.0
click at [195, 82] on div at bounding box center [172, 81] width 345 height 355
click at [202, 81] on div at bounding box center [172, 81] width 345 height 355
click at [203, 83] on div at bounding box center [172, 81] width 345 height 355
drag, startPoint x: 210, startPoint y: 70, endPoint x: 210, endPoint y: 85, distance: 15.4
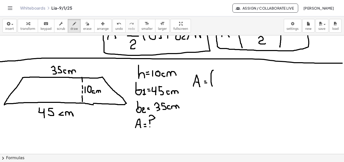
click at [210, 86] on div at bounding box center [172, 81] width 345 height 355
drag, startPoint x: 215, startPoint y: 72, endPoint x: 218, endPoint y: 71, distance: 3.0
click at [214, 69] on div at bounding box center [172, 81] width 345 height 355
drag, startPoint x: 221, startPoint y: 72, endPoint x: 221, endPoint y: 75, distance: 3.5
click at [221, 75] on div at bounding box center [172, 81] width 345 height 355
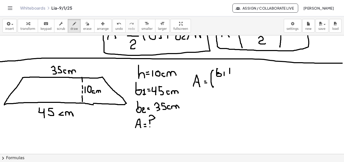
drag, startPoint x: 226, startPoint y: 68, endPoint x: 226, endPoint y: 75, distance: 6.6
click at [226, 75] on div at bounding box center [172, 81] width 345 height 355
drag, startPoint x: 224, startPoint y: 72, endPoint x: 232, endPoint y: 72, distance: 8.1
click at [228, 72] on div at bounding box center [172, 81] width 345 height 355
drag, startPoint x: 233, startPoint y: 72, endPoint x: 232, endPoint y: 67, distance: 5.0
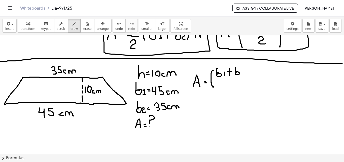
click at [232, 67] on div at bounding box center [172, 81] width 345 height 355
drag, startPoint x: 238, startPoint y: 71, endPoint x: 235, endPoint y: 75, distance: 5.2
click at [238, 75] on div at bounding box center [172, 81] width 345 height 355
click at [236, 79] on div at bounding box center [172, 81] width 345 height 355
click at [227, 86] on div at bounding box center [172, 81] width 345 height 355
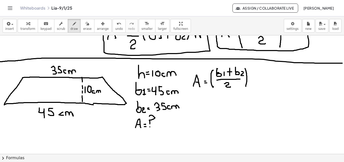
click at [243, 87] on div at bounding box center [172, 81] width 345 height 355
click at [246, 75] on div at bounding box center [172, 81] width 345 height 355
click at [254, 79] on div at bounding box center [172, 81] width 345 height 355
click at [192, 108] on div at bounding box center [172, 81] width 345 height 355
click at [192, 103] on div at bounding box center [172, 81] width 345 height 355
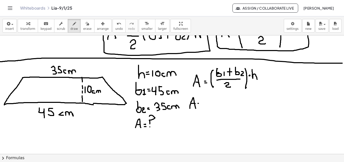
click at [196, 103] on div at bounding box center [172, 81] width 345 height 355
click at [197, 105] on div at bounding box center [172, 81] width 345 height 355
click at [203, 114] on div at bounding box center [172, 81] width 345 height 355
click at [208, 102] on div at bounding box center [172, 81] width 345 height 355
click at [208, 104] on div at bounding box center [172, 81] width 345 height 355
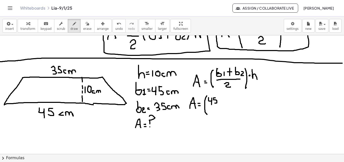
click at [211, 103] on div at bounding box center [172, 81] width 345 height 355
click at [216, 102] on div at bounding box center [172, 81] width 345 height 355
click at [218, 99] on div at bounding box center [172, 81] width 345 height 355
click at [221, 103] on div at bounding box center [172, 81] width 345 height 355
click at [227, 103] on div at bounding box center [172, 81] width 345 height 355
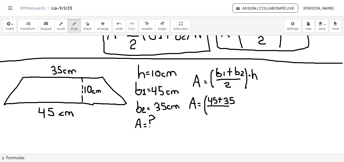
click at [229, 106] on div at bounding box center [172, 81] width 345 height 355
click at [218, 113] on div at bounding box center [172, 81] width 345 height 355
click at [232, 116] on div at bounding box center [172, 81] width 345 height 355
click at [237, 103] on div at bounding box center [172, 81] width 345 height 355
drag, startPoint x: 241, startPoint y: 97, endPoint x: 242, endPoint y: 109, distance: 11.9
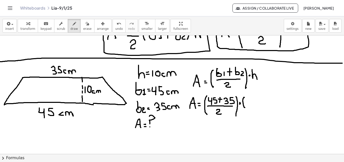
click at [242, 109] on div at bounding box center [172, 81] width 345 height 355
drag, startPoint x: 243, startPoint y: 100, endPoint x: 248, endPoint y: 100, distance: 5.3
click at [243, 105] on div at bounding box center [172, 81] width 345 height 355
click at [250, 100] on div at bounding box center [172, 81] width 345 height 355
drag, startPoint x: 253, startPoint y: 96, endPoint x: 254, endPoint y: 106, distance: 10.4
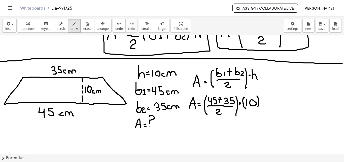
click at [254, 106] on div at bounding box center [172, 81] width 345 height 355
drag, startPoint x: 183, startPoint y: 135, endPoint x: 186, endPoint y: 131, distance: 5.0
click at [190, 134] on div at bounding box center [172, 81] width 345 height 355
click at [191, 130] on div at bounding box center [172, 81] width 345 height 355
click at [195, 129] on div at bounding box center [172, 81] width 345 height 355
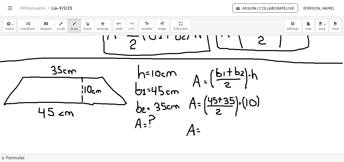
click at [196, 131] on div at bounding box center [172, 81] width 345 height 355
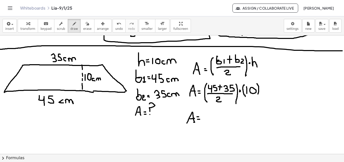
scroll to position [148, 4]
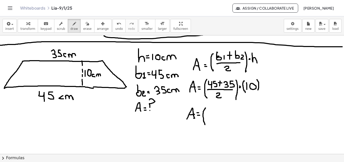
drag, startPoint x: 202, startPoint y: 108, endPoint x: 201, endPoint y: 124, distance: 16.6
click at [201, 124] on div at bounding box center [172, 65] width 345 height 355
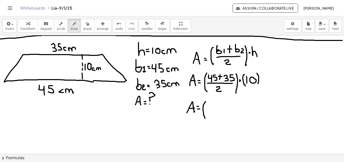
scroll to position [156, 4]
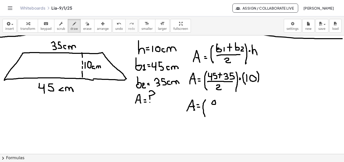
click at [211, 100] on div at bounding box center [172, 57] width 345 height 355
click at [211, 105] on div at bounding box center [172, 57] width 345 height 355
drag, startPoint x: 216, startPoint y: 102, endPoint x: 211, endPoint y: 110, distance: 9.3
click at [216, 102] on div at bounding box center [172, 57] width 345 height 355
drag, startPoint x: 205, startPoint y: 110, endPoint x: 215, endPoint y: 110, distance: 9.6
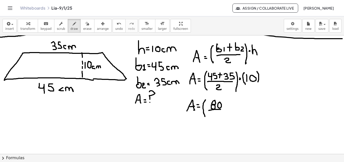
click at [217, 109] on div at bounding box center [172, 57] width 345 height 355
drag, startPoint x: 209, startPoint y: 113, endPoint x: 218, endPoint y: 113, distance: 8.6
click at [215, 116] on div at bounding box center [172, 57] width 345 height 355
drag, startPoint x: 220, startPoint y: 100, endPoint x: 220, endPoint y: 111, distance: 10.8
click at [218, 117] on div at bounding box center [172, 57] width 345 height 355
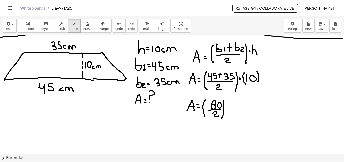
click at [222, 108] on div at bounding box center [172, 57] width 345 height 355
drag, startPoint x: 228, startPoint y: 103, endPoint x: 228, endPoint y: 112, distance: 9.1
click at [228, 112] on div at bounding box center [172, 57] width 345 height 355
drag, startPoint x: 230, startPoint y: 105, endPoint x: 231, endPoint y: 109, distance: 3.8
click at [230, 110] on div at bounding box center [172, 57] width 345 height 355
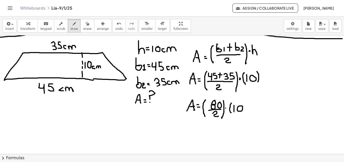
click at [238, 106] on div at bounding box center [172, 57] width 345 height 355
drag, startPoint x: 241, startPoint y: 101, endPoint x: 222, endPoint y: 126, distance: 31.0
click at [243, 112] on div at bounding box center [172, 57] width 345 height 355
drag, startPoint x: 180, startPoint y: 134, endPoint x: 185, endPoint y: 131, distance: 5.5
click at [187, 132] on div at bounding box center [172, 57] width 345 height 355
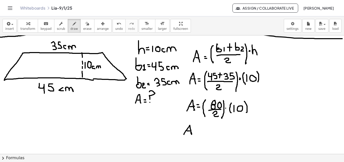
drag, startPoint x: 184, startPoint y: 131, endPoint x: 187, endPoint y: 131, distance: 3.0
click at [187, 131] on div at bounding box center [172, 57] width 345 height 355
click at [193, 129] on div at bounding box center [172, 57] width 345 height 355
click at [192, 131] on div at bounding box center [172, 57] width 345 height 355
drag, startPoint x: 200, startPoint y: 127, endPoint x: 200, endPoint y: 135, distance: 8.1
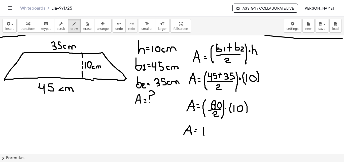
click at [200, 135] on div at bounding box center [172, 57] width 345 height 355
drag, startPoint x: 203, startPoint y: 129, endPoint x: 210, endPoint y: 131, distance: 7.1
click at [207, 135] on div at bounding box center [172, 57] width 345 height 355
click at [211, 129] on div at bounding box center [172, 57] width 345 height 355
drag, startPoint x: 213, startPoint y: 127, endPoint x: 216, endPoint y: 132, distance: 6.0
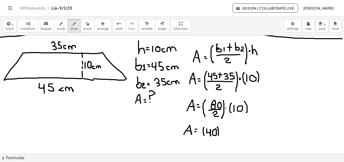
click at [215, 135] on div at bounding box center [172, 57] width 345 height 355
click at [216, 130] on div at bounding box center [172, 57] width 345 height 355
drag, startPoint x: 220, startPoint y: 126, endPoint x: 220, endPoint y: 133, distance: 7.3
click at [220, 135] on div at bounding box center [172, 57] width 345 height 355
drag, startPoint x: 224, startPoint y: 129, endPoint x: 223, endPoint y: 125, distance: 4.3
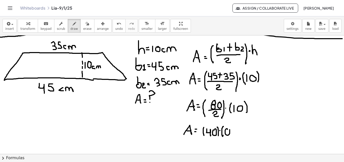
click at [224, 127] on div at bounding box center [172, 57] width 345 height 355
click at [80, 20] on button "erase" at bounding box center [87, 26] width 14 height 14
drag, startPoint x: 238, startPoint y: 133, endPoint x: 233, endPoint y: 132, distance: 5.5
click at [233, 132] on div at bounding box center [172, 57] width 345 height 355
click at [73, 22] on icon "button" at bounding box center [75, 24] width 4 height 6
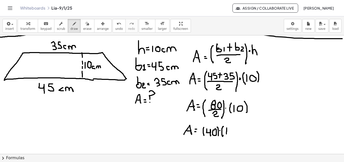
drag, startPoint x: 223, startPoint y: 128, endPoint x: 223, endPoint y: 134, distance: 6.1
click at [223, 134] on div at bounding box center [172, 57] width 345 height 355
click at [229, 128] on div at bounding box center [172, 57] width 345 height 355
drag, startPoint x: 234, startPoint y: 125, endPoint x: 223, endPoint y: 135, distance: 14.3
click at [234, 133] on div at bounding box center [172, 57] width 345 height 355
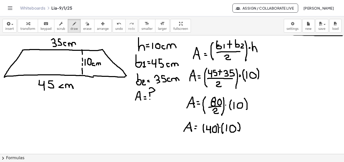
scroll to position [160, 4]
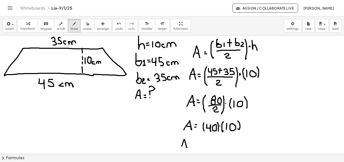
drag, startPoint x: 178, startPoint y: 146, endPoint x: 181, endPoint y: 145, distance: 3.1
click at [182, 147] on div at bounding box center [172, 52] width 345 height 355
click at [181, 143] on div at bounding box center [172, 52] width 345 height 355
click at [187, 142] on div at bounding box center [172, 52] width 345 height 355
click at [188, 144] on div at bounding box center [172, 52] width 345 height 355
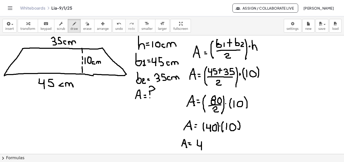
drag, startPoint x: 194, startPoint y: 140, endPoint x: 201, endPoint y: 145, distance: 9.3
click at [198, 150] on div "×" at bounding box center [172, 94] width 344 height 118
click at [203, 141] on div at bounding box center [172, 52] width 345 height 355
drag, startPoint x: 213, startPoint y: 142, endPoint x: 216, endPoint y: 143, distance: 2.7
click at [213, 142] on div at bounding box center [172, 52] width 345 height 355
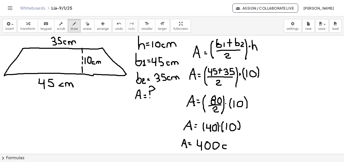
click at [224, 148] on div at bounding box center [172, 52] width 345 height 355
drag, startPoint x: 225, startPoint y: 144, endPoint x: 233, endPoint y: 146, distance: 8.3
click at [233, 146] on div at bounding box center [172, 52] width 345 height 355
click at [235, 140] on div at bounding box center [172, 52] width 345 height 355
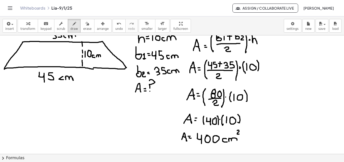
scroll to position [173, 4]
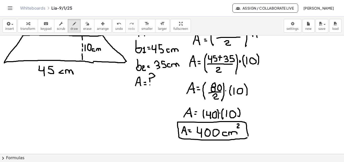
drag, startPoint x: 243, startPoint y: 128, endPoint x: 241, endPoint y: 135, distance: 7.5
click at [243, 136] on div at bounding box center [172, 39] width 345 height 355
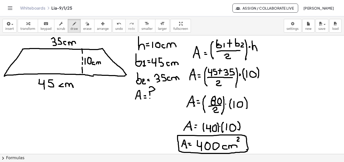
scroll to position [153, 4]
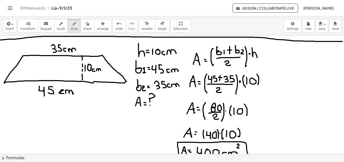
drag, startPoint x: 60, startPoint y: 90, endPoint x: 60, endPoint y: 93, distance: 3.3
click at [60, 93] on div at bounding box center [172, 59] width 345 height 355
click at [86, 24] on icon "button" at bounding box center [88, 24] width 4 height 6
drag, startPoint x: 67, startPoint y: 116, endPoint x: 65, endPoint y: 98, distance: 17.8
click at [65, 98] on div at bounding box center [172, 59] width 345 height 355
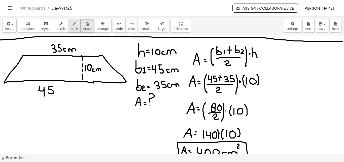
click at [72, 22] on button "draw" at bounding box center [74, 26] width 13 height 14
drag, startPoint x: 57, startPoint y: 89, endPoint x: 57, endPoint y: 94, distance: 4.5
click at [57, 94] on div at bounding box center [172, 59] width 345 height 355
drag, startPoint x: 58, startPoint y: 89, endPoint x: 68, endPoint y: 93, distance: 10.3
click at [68, 94] on div at bounding box center [172, 59] width 345 height 355
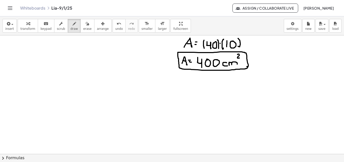
scroll to position [243, 0]
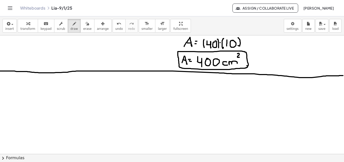
drag, startPoint x: 0, startPoint y: 71, endPoint x: 343, endPoint y: 75, distance: 343.3
click at [343, 75] on div "×" at bounding box center [172, 94] width 344 height 118
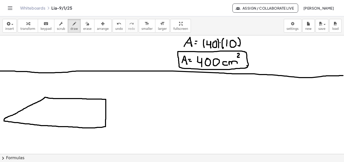
click at [8, 117] on div at bounding box center [172, 28] width 345 height 473
drag, startPoint x: 58, startPoint y: 90, endPoint x: 59, endPoint y: 96, distance: 5.3
click at [59, 96] on div at bounding box center [172, 28] width 345 height 473
click at [68, 91] on div at bounding box center [172, 28] width 345 height 473
click at [72, 97] on div at bounding box center [172, 28] width 345 height 473
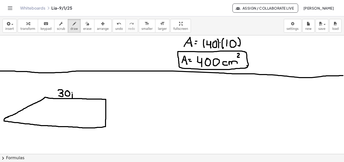
click at [72, 92] on div at bounding box center [172, 28] width 345 height 473
drag, startPoint x: 74, startPoint y: 94, endPoint x: 77, endPoint y: 97, distance: 3.8
click at [77, 97] on div at bounding box center [172, 28] width 345 height 473
drag, startPoint x: 51, startPoint y: 129, endPoint x: 58, endPoint y: 132, distance: 7.9
click at [56, 137] on div at bounding box center [172, 28] width 345 height 473
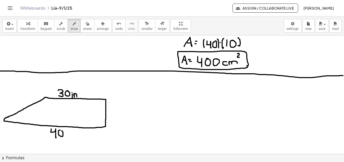
click at [60, 130] on div at bounding box center [172, 28] width 345 height 473
drag, startPoint x: 66, startPoint y: 133, endPoint x: 66, endPoint y: 137, distance: 3.5
click at [66, 137] on div at bounding box center [172, 28] width 345 height 473
click at [66, 130] on div at bounding box center [172, 28] width 345 height 473
drag, startPoint x: 68, startPoint y: 133, endPoint x: 69, endPoint y: 135, distance: 2.6
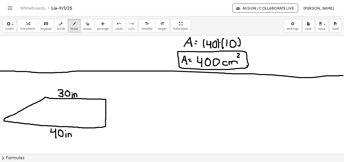
click at [71, 136] on div at bounding box center [172, 28] width 345 height 473
click at [110, 108] on div at bounding box center [172, 28] width 345 height 473
click at [110, 112] on div at bounding box center [172, 28] width 345 height 473
drag, startPoint x: 116, startPoint y: 117, endPoint x: 115, endPoint y: 113, distance: 4.4
click at [116, 118] on div at bounding box center [172, 28] width 345 height 473
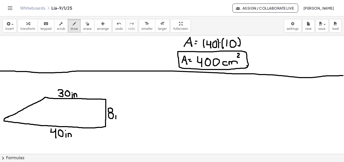
drag, startPoint x: 115, startPoint y: 112, endPoint x: 117, endPoint y: 114, distance: 2.7
click at [115, 112] on div at bounding box center [172, 28] width 345 height 473
drag, startPoint x: 118, startPoint y: 115, endPoint x: 121, endPoint y: 117, distance: 3.3
click at [121, 117] on div at bounding box center [172, 28] width 345 height 473
drag, startPoint x: 134, startPoint y: 85, endPoint x: 139, endPoint y: 84, distance: 4.6
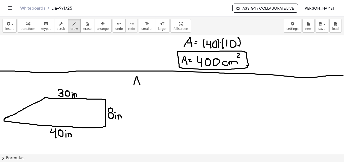
click at [140, 86] on div at bounding box center [172, 28] width 345 height 473
drag, startPoint x: 137, startPoint y: 81, endPoint x: 140, endPoint y: 82, distance: 3.0
click at [139, 82] on div at bounding box center [172, 28] width 345 height 473
click at [143, 81] on div at bounding box center [172, 28] width 345 height 473
click at [144, 83] on div at bounding box center [172, 28] width 345 height 473
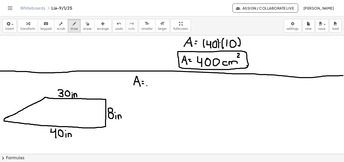
click at [147, 85] on div at bounding box center [172, 28] width 345 height 473
drag, startPoint x: 147, startPoint y: 81, endPoint x: 146, endPoint y: 76, distance: 4.7
click at [146, 76] on div at bounding box center [172, 28] width 345 height 473
click at [147, 85] on div at bounding box center [172, 28] width 345 height 473
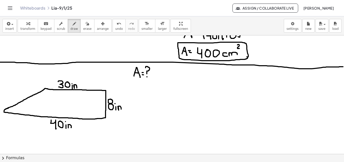
scroll to position [254, 0]
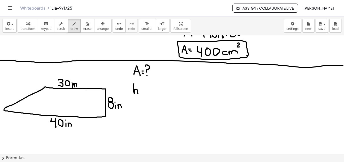
drag, startPoint x: 134, startPoint y: 84, endPoint x: 138, endPoint y: 94, distance: 10.8
click at [138, 94] on div at bounding box center [172, 17] width 345 height 473
click at [141, 88] on div at bounding box center [172, 17] width 345 height 473
click at [142, 91] on div at bounding box center [172, 17] width 345 height 473
click at [150, 84] on div at bounding box center [172, 17] width 345 height 473
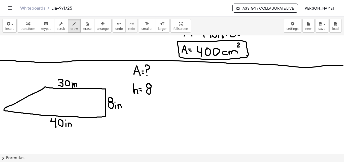
click at [150, 88] on div at bounding box center [172, 17] width 345 height 473
click at [154, 93] on div at bounding box center [172, 17] width 345 height 473
click at [154, 88] on div at bounding box center [172, 17] width 345 height 473
drag, startPoint x: 156, startPoint y: 89, endPoint x: 160, endPoint y: 93, distance: 5.7
click at [160, 93] on div at bounding box center [172, 17] width 345 height 473
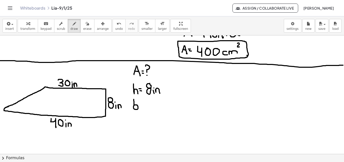
drag, startPoint x: 135, startPoint y: 105, endPoint x: 134, endPoint y: 99, distance: 5.7
click at [134, 99] on div at bounding box center [172, 17] width 345 height 473
drag, startPoint x: 140, startPoint y: 104, endPoint x: 142, endPoint y: 107, distance: 4.3
click at [142, 108] on div at bounding box center [172, 17] width 345 height 473
click at [145, 103] on div at bounding box center [172, 17] width 345 height 473
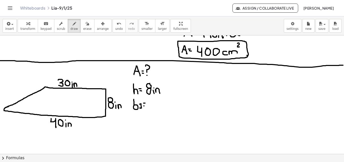
click at [145, 106] on div at bounding box center [172, 17] width 345 height 473
drag, startPoint x: 149, startPoint y: 101, endPoint x: 152, endPoint y: 108, distance: 8.3
click at [152, 108] on div at bounding box center [172, 17] width 345 height 473
click at [156, 102] on div at bounding box center [172, 17] width 345 height 473
click at [160, 108] on div at bounding box center [172, 17] width 345 height 473
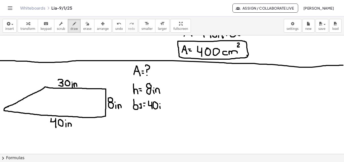
click at [160, 103] on div at bounding box center [172, 17] width 345 height 473
drag, startPoint x: 162, startPoint y: 105, endPoint x: 165, endPoint y: 108, distance: 4.1
click at [165, 108] on div at bounding box center [172, 17] width 345 height 473
drag, startPoint x: 135, startPoint y: 120, endPoint x: 133, endPoint y: 115, distance: 5.4
click at [133, 115] on div at bounding box center [172, 17] width 345 height 473
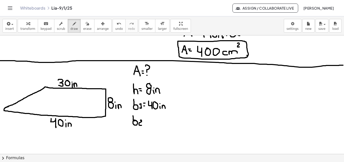
click at [142, 124] on div at bounding box center [172, 17] width 345 height 473
click at [139, 120] on div at bounding box center [172, 17] width 345 height 473
click at [146, 120] on div at bounding box center [172, 17] width 345 height 473
click at [146, 122] on div at bounding box center [172, 17] width 345 height 473
drag, startPoint x: 150, startPoint y: 118, endPoint x: 150, endPoint y: 123, distance: 4.8
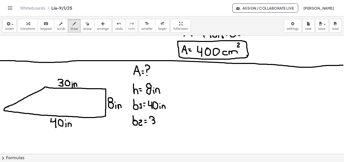
click at [150, 123] on div at bounding box center [172, 17] width 345 height 473
click at [160, 118] on div at bounding box center [172, 17] width 345 height 473
click at [164, 122] on div at bounding box center [172, 17] width 345 height 473
click at [164, 116] on div at bounding box center [172, 17] width 345 height 473
click at [170, 121] on div at bounding box center [172, 17] width 345 height 473
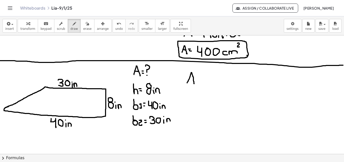
drag, startPoint x: 187, startPoint y: 83, endPoint x: 194, endPoint y: 83, distance: 7.1
click at [194, 83] on div at bounding box center [172, 17] width 345 height 473
drag, startPoint x: 190, startPoint y: 79, endPoint x: 193, endPoint y: 79, distance: 2.8
click at [193, 79] on div at bounding box center [172, 17] width 345 height 473
click at [197, 78] on div at bounding box center [172, 17] width 345 height 473
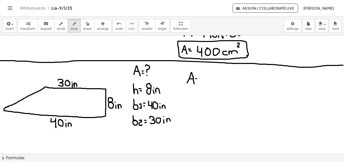
click at [197, 81] on div at bounding box center [172, 17] width 345 height 473
drag, startPoint x: 203, startPoint y: 70, endPoint x: 204, endPoint y: 89, distance: 18.7
click at [204, 89] on div at bounding box center [172, 17] width 345 height 473
drag, startPoint x: 208, startPoint y: 74, endPoint x: 208, endPoint y: 68, distance: 5.5
click at [208, 68] on div at bounding box center [172, 17] width 345 height 473
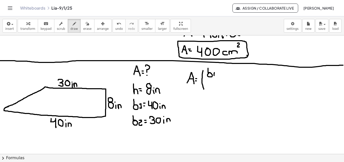
drag, startPoint x: 214, startPoint y: 72, endPoint x: 214, endPoint y: 75, distance: 3.0
click at [214, 75] on div at bounding box center [172, 17] width 345 height 473
drag, startPoint x: 219, startPoint y: 71, endPoint x: 220, endPoint y: 76, distance: 5.0
click at [220, 76] on div at bounding box center [172, 17] width 345 height 473
drag, startPoint x: 217, startPoint y: 72, endPoint x: 221, endPoint y: 73, distance: 4.3
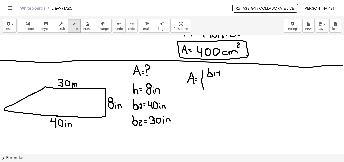
click at [221, 73] on div at bounding box center [172, 17] width 345 height 473
drag, startPoint x: 225, startPoint y: 72, endPoint x: 224, endPoint y: 68, distance: 4.8
click at [224, 68] on div at bounding box center [172, 17] width 345 height 473
drag, startPoint x: 228, startPoint y: 72, endPoint x: 231, endPoint y: 76, distance: 4.2
click at [231, 76] on div at bounding box center [172, 17] width 345 height 473
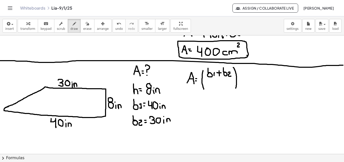
drag, startPoint x: 233, startPoint y: 67, endPoint x: 236, endPoint y: 89, distance: 21.5
click at [236, 89] on div at bounding box center [172, 17] width 345 height 473
drag, startPoint x: 208, startPoint y: 80, endPoint x: 230, endPoint y: 79, distance: 22.0
click at [230, 79] on div at bounding box center [172, 17] width 345 height 473
drag, startPoint x: 216, startPoint y: 83, endPoint x: 221, endPoint y: 88, distance: 6.8
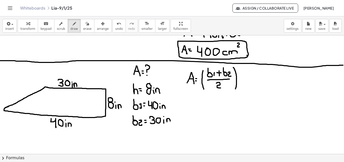
click at [221, 88] on div at bounding box center [172, 17] width 345 height 473
click at [239, 76] on div at bounding box center [172, 17] width 345 height 473
drag, startPoint x: 243, startPoint y: 71, endPoint x: 243, endPoint y: 78, distance: 6.6
click at [243, 81] on div at bounding box center [172, 17] width 345 height 473
drag, startPoint x: 244, startPoint y: 72, endPoint x: 250, endPoint y: 74, distance: 6.5
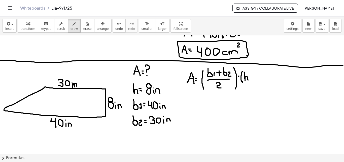
click at [249, 80] on div at bounding box center [172, 17] width 345 height 473
drag, startPoint x: 249, startPoint y: 70, endPoint x: 251, endPoint y: 81, distance: 11.0
click at [251, 81] on div at bounding box center [172, 17] width 345 height 473
drag, startPoint x: 186, startPoint y: 105, endPoint x: 189, endPoint y: 103, distance: 3.8
click at [192, 105] on div at bounding box center [172, 17] width 345 height 473
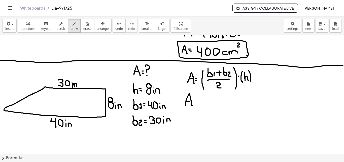
drag, startPoint x: 187, startPoint y: 101, endPoint x: 191, endPoint y: 101, distance: 4.5
click at [191, 101] on div at bounding box center [172, 17] width 345 height 473
click at [196, 101] on div at bounding box center [172, 17] width 345 height 473
click at [196, 103] on div at bounding box center [172, 17] width 345 height 473
drag, startPoint x: 203, startPoint y: 95, endPoint x: 201, endPoint y: 115, distance: 20.2
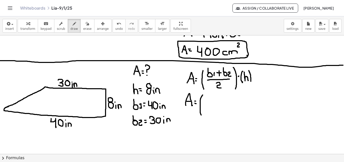
click at [201, 115] on div at bounding box center [172, 17] width 345 height 473
drag, startPoint x: 205, startPoint y: 97, endPoint x: 207, endPoint y: 103, distance: 7.3
click at [207, 103] on div at bounding box center [172, 17] width 345 height 473
click at [212, 98] on div at bounding box center [172, 17] width 345 height 473
click at [219, 103] on div at bounding box center [172, 17] width 345 height 473
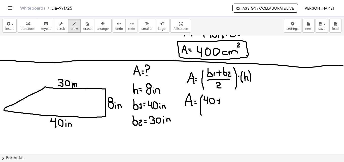
drag, startPoint x: 217, startPoint y: 100, endPoint x: 220, endPoint y: 101, distance: 3.1
click at [220, 101] on div at bounding box center [172, 17] width 345 height 473
drag, startPoint x: 224, startPoint y: 100, endPoint x: 225, endPoint y: 103, distance: 3.4
click at [224, 103] on div at bounding box center [172, 17] width 345 height 473
drag, startPoint x: 230, startPoint y: 100, endPoint x: 224, endPoint y: 101, distance: 6.1
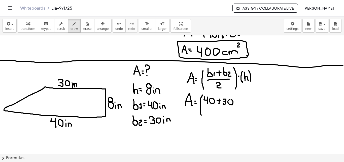
click at [229, 99] on div at bounding box center [172, 17] width 345 height 473
drag, startPoint x: 206, startPoint y: 108, endPoint x: 217, endPoint y: 112, distance: 11.6
click at [228, 109] on div at bounding box center [172, 17] width 345 height 473
drag, startPoint x: 212, startPoint y: 113, endPoint x: 222, endPoint y: 112, distance: 9.8
click at [218, 116] on div at bounding box center [172, 17] width 345 height 473
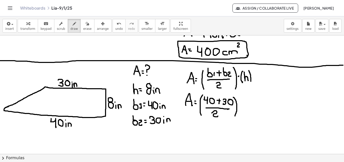
drag, startPoint x: 233, startPoint y: 97, endPoint x: 235, endPoint y: 115, distance: 17.9
click at [235, 116] on div at bounding box center [172, 17] width 345 height 473
click at [239, 106] on div at bounding box center [172, 17] width 345 height 473
drag, startPoint x: 244, startPoint y: 102, endPoint x: 244, endPoint y: 110, distance: 8.3
click at [244, 111] on div at bounding box center [172, 17] width 345 height 473
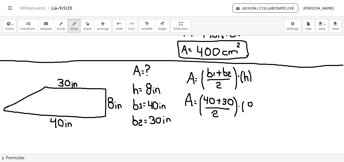
click at [250, 102] on div at bounding box center [172, 17] width 345 height 473
click at [251, 107] on div at bounding box center [172, 17] width 345 height 473
drag, startPoint x: 254, startPoint y: 100, endPoint x: 253, endPoint y: 110, distance: 9.4
click at [255, 112] on div at bounding box center [172, 17] width 345 height 473
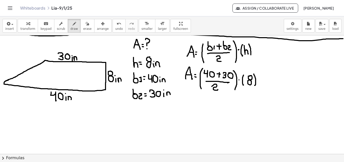
scroll to position [282, 0]
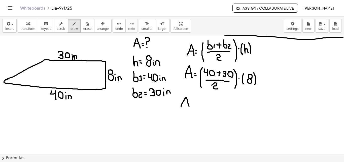
drag, startPoint x: 181, startPoint y: 107, endPoint x: 189, endPoint y: 106, distance: 7.3
drag, startPoint x: 182, startPoint y: 102, endPoint x: 187, endPoint y: 103, distance: 4.8
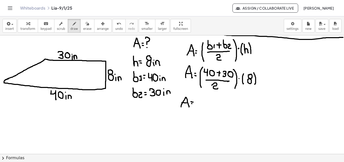
drag, startPoint x: 199, startPoint y: 97, endPoint x: 199, endPoint y: 114, distance: 16.6
drag, startPoint x: 202, startPoint y: 100, endPoint x: 204, endPoint y: 106, distance: 5.8
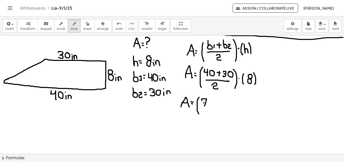
drag, startPoint x: 203, startPoint y: 108, endPoint x: 208, endPoint y: 111, distance: 5.6
drag, startPoint x: 207, startPoint y: 112, endPoint x: 212, endPoint y: 113, distance: 5.9
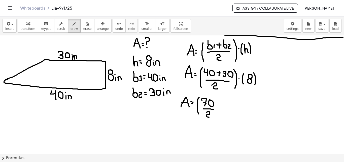
drag, startPoint x: 216, startPoint y: 99, endPoint x: 218, endPoint y: 113, distance: 14.0
drag, startPoint x: 222, startPoint y: 100, endPoint x: 224, endPoint y: 103, distance: 3.4
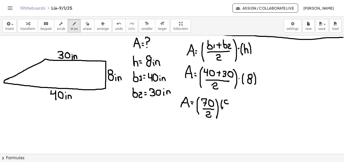
drag, startPoint x: 227, startPoint y: 103, endPoint x: 229, endPoint y: 100, distance: 3.1
drag, startPoint x: 230, startPoint y: 99, endPoint x: 231, endPoint y: 108, distance: 9.7
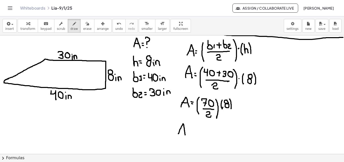
drag, startPoint x: 178, startPoint y: 133, endPoint x: 181, endPoint y: 130, distance: 4.1
drag, startPoint x: 180, startPoint y: 129, endPoint x: 184, endPoint y: 130, distance: 4.0
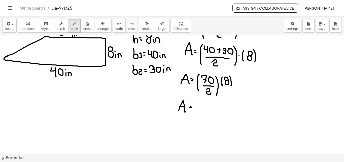
scroll to position [306, 0]
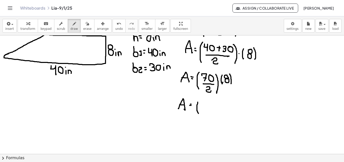
drag, startPoint x: 198, startPoint y: 102, endPoint x: 199, endPoint y: 113, distance: 11.4
drag, startPoint x: 199, startPoint y: 88, endPoint x: 200, endPoint y: 91, distance: 3.4
drag, startPoint x: 200, startPoint y: 105, endPoint x: 204, endPoint y: 108, distance: 4.8
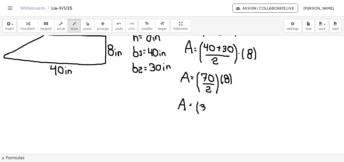
drag, startPoint x: 210, startPoint y: 103, endPoint x: 207, endPoint y: 109, distance: 6.0
drag, startPoint x: 212, startPoint y: 102, endPoint x: 216, endPoint y: 109, distance: 7.9
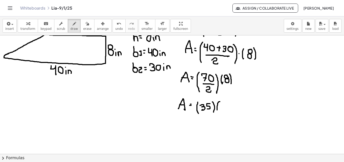
drag, startPoint x: 219, startPoint y: 102, endPoint x: 219, endPoint y: 108, distance: 6.8
drag, startPoint x: 227, startPoint y: 101, endPoint x: 220, endPoint y: 114, distance: 15.1
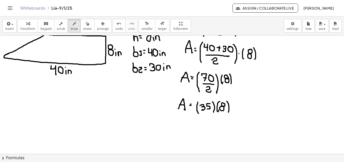
drag, startPoint x: 178, startPoint y: 131, endPoint x: 183, endPoint y: 131, distance: 5.0
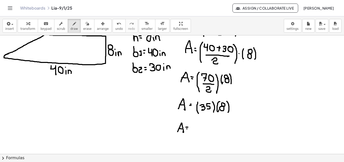
drag, startPoint x: 193, startPoint y: 124, endPoint x: 197, endPoint y: 132, distance: 8.7
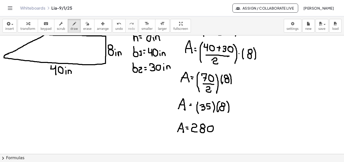
drag, startPoint x: 210, startPoint y: 126, endPoint x: 209, endPoint y: 121, distance: 5.3
drag, startPoint x: 217, startPoint y: 128, endPoint x: 217, endPoint y: 132, distance: 3.8
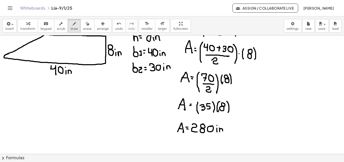
drag, startPoint x: 220, startPoint y: 130, endPoint x: 223, endPoint y: 131, distance: 3.0
drag, startPoint x: 223, startPoint y: 123, endPoint x: 225, endPoint y: 126, distance: 4.5
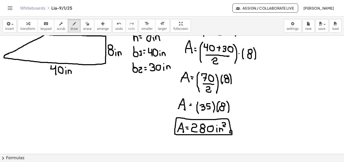
drag, startPoint x: 231, startPoint y: 131, endPoint x: 234, endPoint y: 131, distance: 3.3
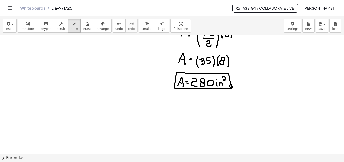
scroll to position [360, 0]
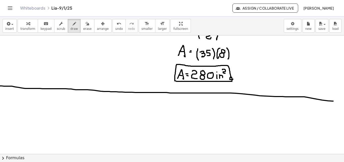
drag, startPoint x: 2, startPoint y: 86, endPoint x: 333, endPoint y: 101, distance: 332.3
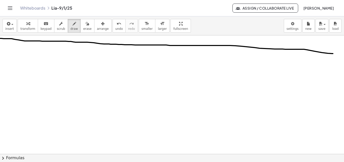
scroll to position [403, 3]
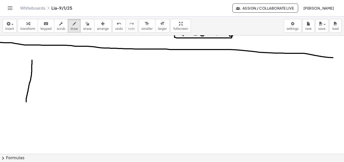
drag, startPoint x: 29, startPoint y: 60, endPoint x: 24, endPoint y: 102, distance: 42.0
drag, startPoint x: 81, startPoint y: 21, endPoint x: 70, endPoint y: 31, distance: 15.2
click at [86, 22] on icon "button" at bounding box center [88, 24] width 4 height 6
drag, startPoint x: 37, startPoint y: 59, endPoint x: 82, endPoint y: 8, distance: 68.2
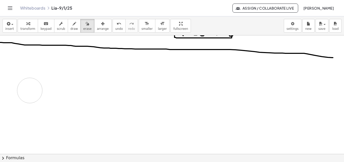
click at [73, 24] on icon "button" at bounding box center [75, 24] width 4 height 6
drag, startPoint x: 16, startPoint y: 55, endPoint x: 15, endPoint y: 64, distance: 8.9
click at [9, 27] on span "insert" at bounding box center [9, 29] width 9 height 4
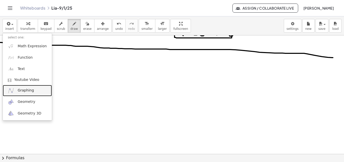
click at [31, 90] on span "Graphing" at bounding box center [26, 90] width 16 height 5
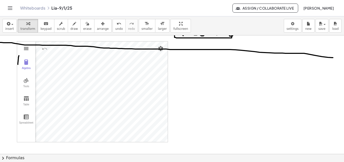
click at [24, 48] on img "Graphing Calculator" at bounding box center [26, 48] width 6 height 6
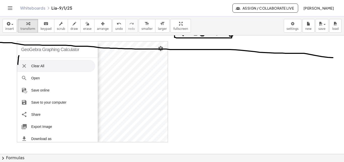
click at [43, 65] on li "Clear All" at bounding box center [56, 66] width 78 height 12
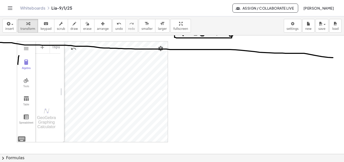
drag, startPoint x: 200, startPoint y: 82, endPoint x: 200, endPoint y: 74, distance: 7.8
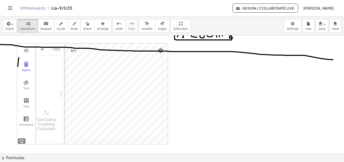
scroll to position [410, 3]
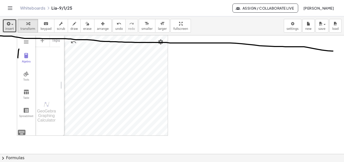
click at [10, 29] on span "insert" at bounding box center [9, 29] width 9 height 4
click at [159, 40] on img "Settings" at bounding box center [161, 42] width 6 height 6
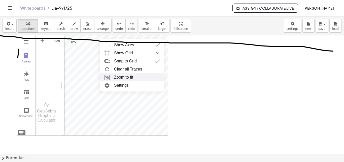
click at [25, 42] on img "Graphing Calculator" at bounding box center [26, 42] width 6 height 6
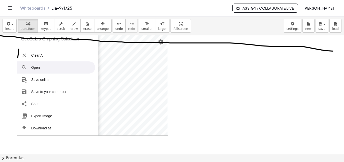
scroll to position [0, 0]
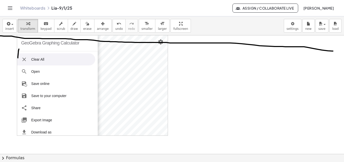
click at [32, 57] on li "Clear All" at bounding box center [56, 59] width 78 height 12
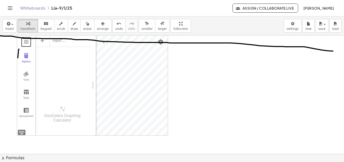
drag, startPoint x: 59, startPoint y: 45, endPoint x: 49, endPoint y: 58, distance: 16.8
drag, startPoint x: 19, startPoint y: 67, endPoint x: 30, endPoint y: 72, distance: 12.0
click at [33, 72] on div "Algebra Tools Table Spreadsheet" at bounding box center [26, 85] width 18 height 73
drag, startPoint x: 16, startPoint y: 69, endPoint x: 42, endPoint y: 75, distance: 26.4
click at [42, 76] on div "Algebra Tools Table Spreadsheet Input… GeoGebra Graphing Calculator Basic Tools…" at bounding box center [52, 85] width 71 height 100
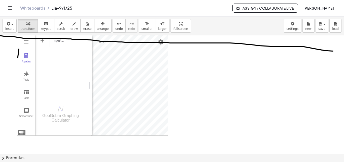
click at [56, 72] on div "Input…" at bounding box center [61, 66] width 53 height 64
drag, startPoint x: 51, startPoint y: 57, endPoint x: 57, endPoint y: 85, distance: 28.6
click at [57, 85] on div "Input…" at bounding box center [61, 66] width 53 height 64
click at [21, 131] on div "GeoGebra Graphing Calculator Clear All Open Save online Save to your computer S…" at bounding box center [92, 85] width 151 height 101
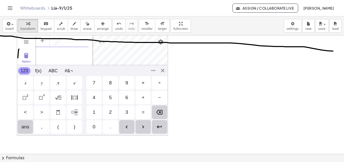
scroll to position [3, 0]
click at [20, 130] on div "ans" at bounding box center [25, 127] width 15 height 14
click at [160, 70] on div "GeoGebra Graphing Calculator Clear All Open Save online Save to your computer S…" at bounding box center [92, 85] width 151 height 101
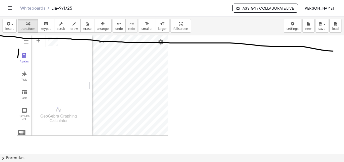
drag, startPoint x: 56, startPoint y: 79, endPoint x: 63, endPoint y: 85, distance: 9.1
click at [63, 85] on div "Algebra" at bounding box center [59, 66] width 57 height 65
drag, startPoint x: 13, startPoint y: 112, endPoint x: 16, endPoint y: 112, distance: 2.5
click at [17, 111] on button "Spreadsheet" at bounding box center [24, 112] width 14 height 18
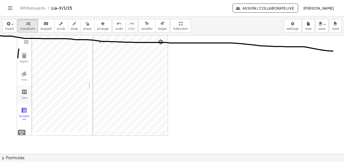
click at [25, 95] on button "Table" at bounding box center [24, 94] width 14 height 18
click at [23, 44] on img "Graphing Calculator" at bounding box center [26, 42] width 6 height 6
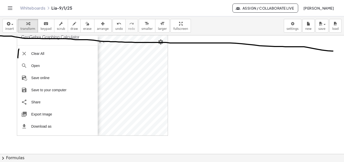
scroll to position [0, 0]
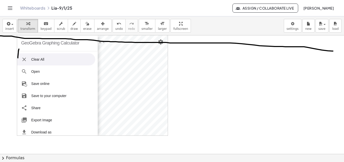
click at [36, 60] on li "Clear All" at bounding box center [56, 59] width 78 height 12
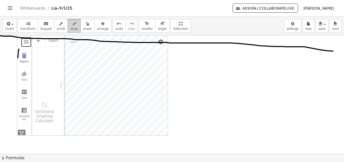
click at [71, 25] on div "button" at bounding box center [75, 23] width 8 height 6
drag, startPoint x: 52, startPoint y: 70, endPoint x: 55, endPoint y: 72, distance: 3.8
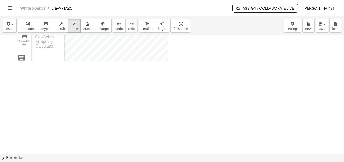
scroll to position [494, 3]
click at [71, 26] on button "draw" at bounding box center [74, 26] width 13 height 14
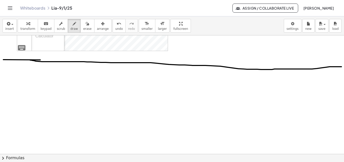
drag, startPoint x: 44, startPoint y: 61, endPoint x: 334, endPoint y: 66, distance: 289.4
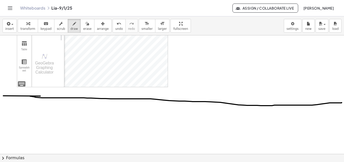
scroll to position [388, 3]
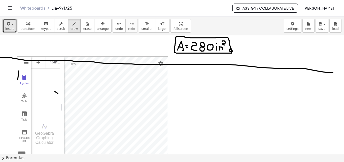
click at [9, 27] on span "insert" at bounding box center [9, 29] width 9 height 4
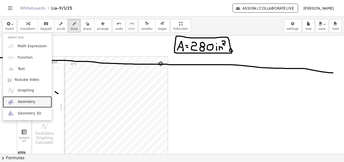
click at [27, 102] on span "Geometry" at bounding box center [27, 101] width 18 height 5
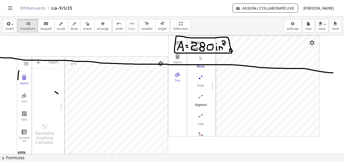
click at [198, 101] on button "Segment" at bounding box center [201, 101] width 20 height 18
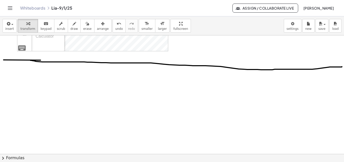
scroll to position [494, 0]
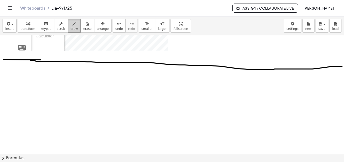
click at [72, 30] on button "draw" at bounding box center [74, 26] width 13 height 14
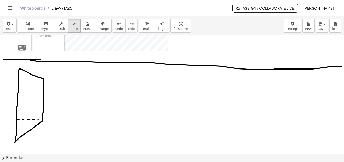
drag, startPoint x: 23, startPoint y: 111, endPoint x: 22, endPoint y: 116, distance: 4.4
drag, startPoint x: 27, startPoint y: 116, endPoint x: 29, endPoint y: 112, distance: 4.1
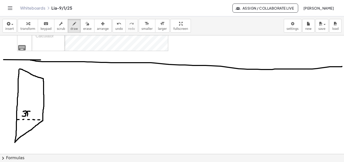
drag, startPoint x: 32, startPoint y: 112, endPoint x: 33, endPoint y: 117, distance: 5.1
drag, startPoint x: 30, startPoint y: 113, endPoint x: 33, endPoint y: 113, distance: 3.0
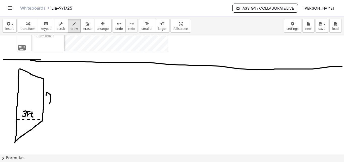
drag, startPoint x: 46, startPoint y: 95, endPoint x: 49, endPoint y: 106, distance: 11.6
drag, startPoint x: 54, startPoint y: 105, endPoint x: 57, endPoint y: 97, distance: 8.1
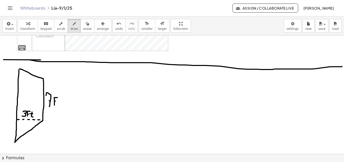
drag, startPoint x: 61, startPoint y: 98, endPoint x: 62, endPoint y: 104, distance: 6.1
drag, startPoint x: 3, startPoint y: 91, endPoint x: 5, endPoint y: 97, distance: 6.3
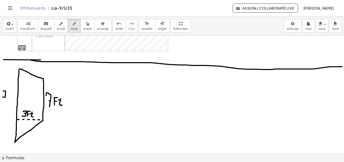
drag, startPoint x: 8, startPoint y: 90, endPoint x: 9, endPoint y: 97, distance: 6.6
drag, startPoint x: 11, startPoint y: 97, endPoint x: 12, endPoint y: 94, distance: 3.3
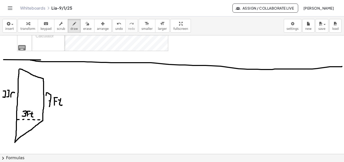
drag, startPoint x: 14, startPoint y: 95, endPoint x: 15, endPoint y: 98, distance: 3.9
drag, startPoint x: 77, startPoint y: 78, endPoint x: 79, endPoint y: 73, distance: 5.5
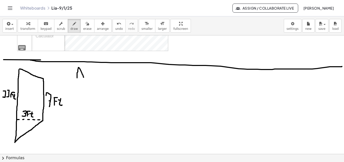
drag, startPoint x: 77, startPoint y: 72, endPoint x: 81, endPoint y: 73, distance: 3.6
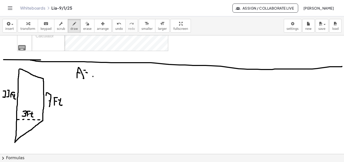
drag, startPoint x: 92, startPoint y: 72, endPoint x: 88, endPoint y: 72, distance: 3.9
drag, startPoint x: 85, startPoint y: 70, endPoint x: 84, endPoint y: 72, distance: 3.2
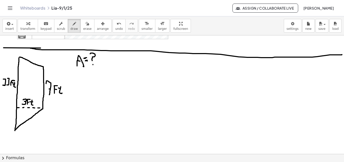
scroll to position [507, 0]
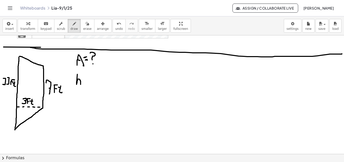
drag, startPoint x: 77, startPoint y: 80, endPoint x: 83, endPoint y: 84, distance: 6.9
drag, startPoint x: 83, startPoint y: 81, endPoint x: 86, endPoint y: 80, distance: 3.0
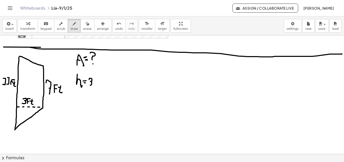
drag, startPoint x: 89, startPoint y: 79, endPoint x: 89, endPoint y: 85, distance: 5.3
drag, startPoint x: 95, startPoint y: 85, endPoint x: 98, endPoint y: 79, distance: 7.0
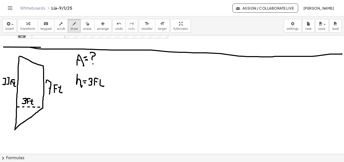
drag, startPoint x: 100, startPoint y: 79, endPoint x: 102, endPoint y: 84, distance: 5.2
drag, startPoint x: 78, startPoint y: 101, endPoint x: 77, endPoint y: 95, distance: 5.4
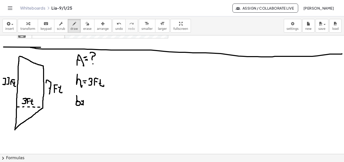
drag, startPoint x: 82, startPoint y: 101, endPoint x: 85, endPoint y: 101, distance: 3.5
drag, startPoint x: 91, startPoint y: 98, endPoint x: 95, endPoint y: 99, distance: 4.2
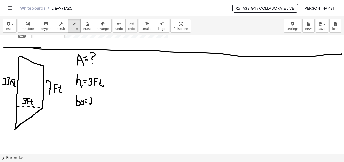
drag, startPoint x: 94, startPoint y: 98, endPoint x: 94, endPoint y: 104, distance: 6.6
drag, startPoint x: 98, startPoint y: 104, endPoint x: 101, endPoint y: 99, distance: 5.7
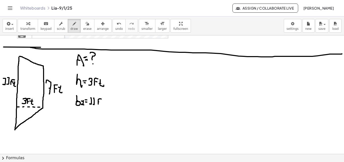
drag, startPoint x: 103, startPoint y: 100, endPoint x: 103, endPoint y: 104, distance: 3.3
drag, startPoint x: 77, startPoint y: 117, endPoint x: 77, endPoint y: 112, distance: 4.5
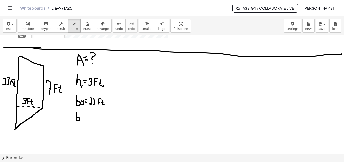
drag, startPoint x: 82, startPoint y: 117, endPoint x: 84, endPoint y: 119, distance: 3.2
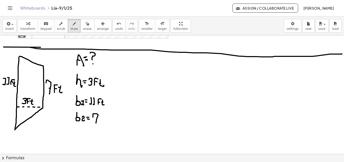
drag, startPoint x: 93, startPoint y: 117, endPoint x: 96, endPoint y: 122, distance: 5.9
drag, startPoint x: 100, startPoint y: 122, endPoint x: 103, endPoint y: 116, distance: 6.3
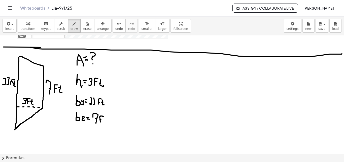
drag, startPoint x: 124, startPoint y: 75, endPoint x: 128, endPoint y: 76, distance: 4.6
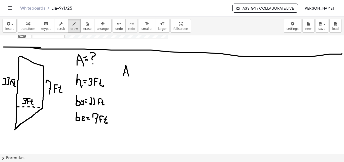
drag, startPoint x: 137, startPoint y: 65, endPoint x: 137, endPoint y: 83, distance: 18.7
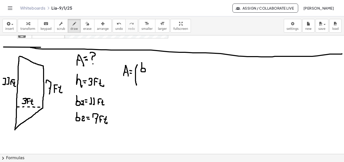
drag, startPoint x: 143, startPoint y: 68, endPoint x: 142, endPoint y: 63, distance: 5.7
drag, startPoint x: 147, startPoint y: 68, endPoint x: 149, endPoint y: 71, distance: 3.8
drag, startPoint x: 155, startPoint y: 68, endPoint x: 155, endPoint y: 72, distance: 4.0
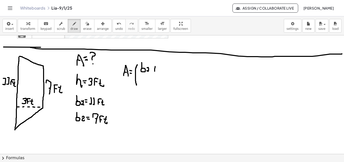
drag, startPoint x: 153, startPoint y: 69, endPoint x: 157, endPoint y: 69, distance: 4.1
drag, startPoint x: 161, startPoint y: 68, endPoint x: 160, endPoint y: 62, distance: 5.7
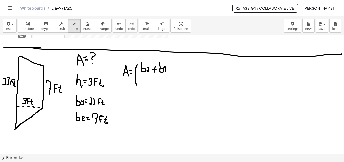
drag, startPoint x: 164, startPoint y: 67, endPoint x: 165, endPoint y: 71, distance: 3.9
drag, startPoint x: 82, startPoint y: 24, endPoint x: 160, endPoint y: 71, distance: 90.7
click at [83, 24] on div "button" at bounding box center [87, 23] width 8 height 6
drag, startPoint x: 177, startPoint y: 77, endPoint x: 176, endPoint y: 69, distance: 8.4
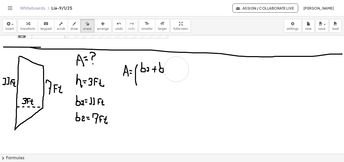
drag, startPoint x: 66, startPoint y: 23, endPoint x: 164, endPoint y: 64, distance: 106.1
click at [73, 23] on icon "button" at bounding box center [75, 24] width 4 height 6
drag, startPoint x: 166, startPoint y: 66, endPoint x: 169, endPoint y: 69, distance: 3.2
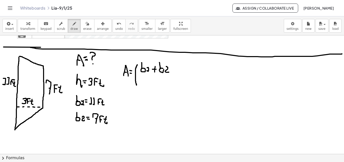
drag, startPoint x: 141, startPoint y: 74, endPoint x: 159, endPoint y: 77, distance: 18.5
drag, startPoint x: 150, startPoint y: 80, endPoint x: 161, endPoint y: 80, distance: 11.3
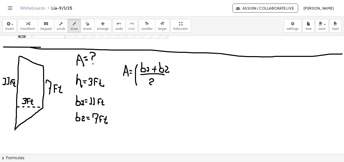
drag, startPoint x: 169, startPoint y: 61, endPoint x: 171, endPoint y: 85, distance: 23.8
drag, startPoint x: 178, startPoint y: 65, endPoint x: 180, endPoint y: 76, distance: 10.4
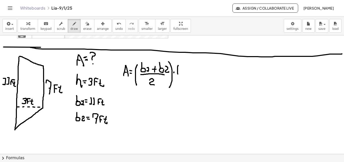
drag, startPoint x: 182, startPoint y: 67, endPoint x: 187, endPoint y: 69, distance: 5.3
drag, startPoint x: 187, startPoint y: 66, endPoint x: 189, endPoint y: 75, distance: 9.7
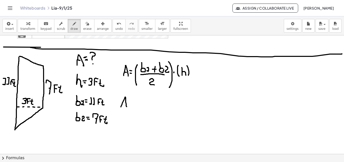
drag, startPoint x: 121, startPoint y: 107, endPoint x: 127, endPoint y: 107, distance: 6.1
drag, startPoint x: 129, startPoint y: 104, endPoint x: 132, endPoint y: 103, distance: 3.2
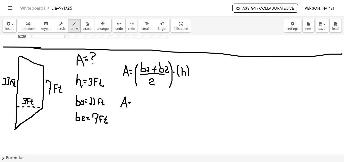
drag, startPoint x: 136, startPoint y: 96, endPoint x: 137, endPoint y: 119, distance: 23.0
drag, startPoint x: 139, startPoint y: 99, endPoint x: 140, endPoint y: 105, distance: 6.1
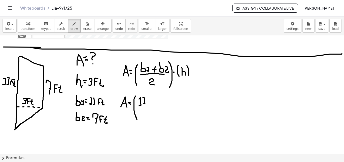
drag, startPoint x: 143, startPoint y: 98, endPoint x: 150, endPoint y: 101, distance: 7.8
drag, startPoint x: 152, startPoint y: 98, endPoint x: 151, endPoint y: 104, distance: 6.1
drag, startPoint x: 149, startPoint y: 100, endPoint x: 153, endPoint y: 100, distance: 3.3
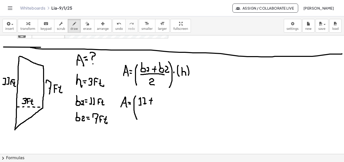
drag, startPoint x: 158, startPoint y: 98, endPoint x: 159, endPoint y: 102, distance: 4.4
drag, startPoint x: 158, startPoint y: 101, endPoint x: 162, endPoint y: 102, distance: 3.4
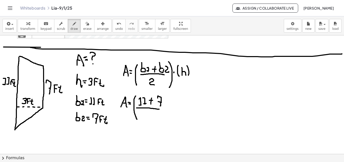
drag, startPoint x: 137, startPoint y: 108, endPoint x: 160, endPoint y: 109, distance: 23.7
drag, startPoint x: 145, startPoint y: 112, endPoint x: 157, endPoint y: 110, distance: 12.0
drag, startPoint x: 164, startPoint y: 96, endPoint x: 165, endPoint y: 111, distance: 15.1
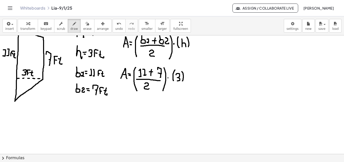
scroll to position [537, 0]
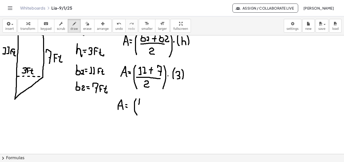
drag, startPoint x: 140, startPoint y: 99, endPoint x: 139, endPoint y: 104, distance: 5.6
drag, startPoint x: 143, startPoint y: 102, endPoint x: 140, endPoint y: 105, distance: 4.3
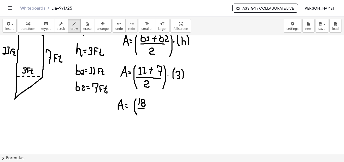
drag, startPoint x: 138, startPoint y: 108, endPoint x: 144, endPoint y: 108, distance: 6.1
drag, startPoint x: 141, startPoint y: 111, endPoint x: 147, endPoint y: 107, distance: 7.3
drag, startPoint x: 147, startPoint y: 99, endPoint x: 150, endPoint y: 113, distance: 13.9
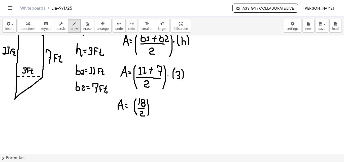
drag, startPoint x: 157, startPoint y: 100, endPoint x: 157, endPoint y: 109, distance: 9.3
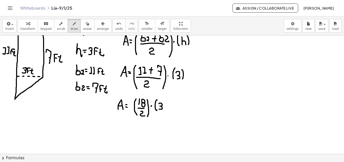
drag, startPoint x: 159, startPoint y: 103, endPoint x: 164, endPoint y: 105, distance: 4.8
drag, startPoint x: 164, startPoint y: 101, endPoint x: 164, endPoint y: 110, distance: 9.1
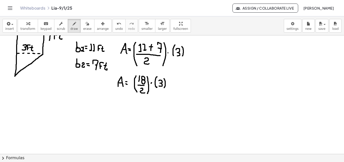
scroll to position [562, 0]
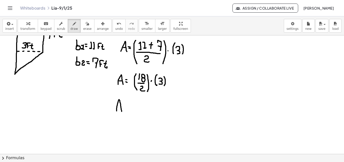
drag, startPoint x: 117, startPoint y: 111, endPoint x: 119, endPoint y: 108, distance: 3.4
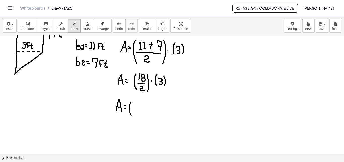
drag, startPoint x: 131, startPoint y: 102, endPoint x: 131, endPoint y: 115, distance: 12.9
drag, startPoint x: 138, startPoint y: 103, endPoint x: 139, endPoint y: 112, distance: 8.9
drag, startPoint x: 141, startPoint y: 103, endPoint x: 142, endPoint y: 114, distance: 11.4
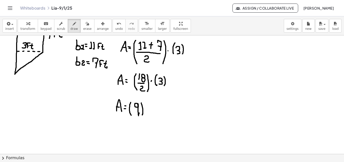
drag, startPoint x: 148, startPoint y: 103, endPoint x: 147, endPoint y: 114, distance: 10.9
drag, startPoint x: 149, startPoint y: 107, endPoint x: 156, endPoint y: 109, distance: 6.5
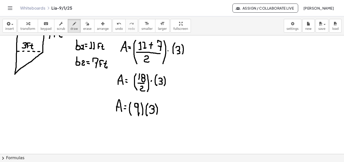
drag, startPoint x: 156, startPoint y: 104, endPoint x: 143, endPoint y: 118, distance: 19.3
drag, startPoint x: 114, startPoint y: 133, endPoint x: 118, endPoint y: 132, distance: 4.2
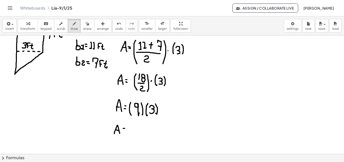
drag, startPoint x: 130, startPoint y: 126, endPoint x: 137, endPoint y: 131, distance: 8.2
drag, startPoint x: 138, startPoint y: 126, endPoint x: 141, endPoint y: 129, distance: 4.1
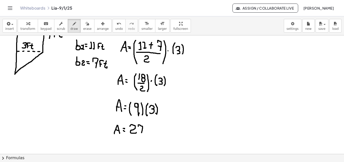
drag, startPoint x: 148, startPoint y: 133, endPoint x: 150, endPoint y: 127, distance: 6.3
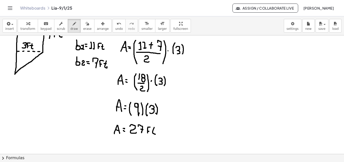
drag, startPoint x: 154, startPoint y: 127, endPoint x: 154, endPoint y: 131, distance: 3.8
drag, startPoint x: 157, startPoint y: 123, endPoint x: 159, endPoint y: 124, distance: 2.8
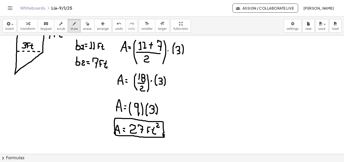
drag, startPoint x: 164, startPoint y: 132, endPoint x: 289, endPoint y: 86, distance: 132.4
drag, startPoint x: 29, startPoint y: 108, endPoint x: 29, endPoint y: 112, distance: 3.5
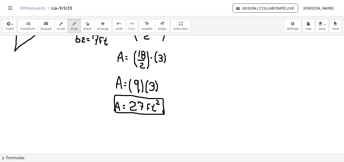
scroll to position [592, 0]
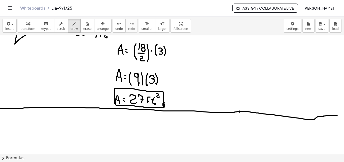
drag, startPoint x: 0, startPoint y: 108, endPoint x: 336, endPoint y: 115, distance: 335.8
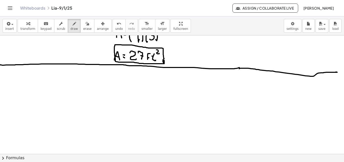
scroll to position [637, 0]
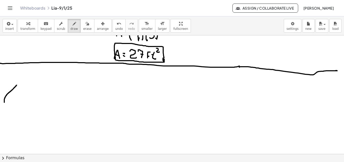
drag, startPoint x: 4, startPoint y: 102, endPoint x: 64, endPoint y: 41, distance: 85.4
drag, startPoint x: 83, startPoint y: 23, endPoint x: 47, endPoint y: 60, distance: 51.5
click at [83, 24] on div "button" at bounding box center [87, 23] width 8 height 6
drag, startPoint x: 20, startPoint y: 93, endPoint x: 9, endPoint y: 97, distance: 11.4
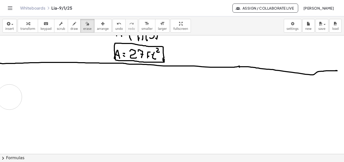
click at [71, 29] on span "draw" at bounding box center [75, 29] width 8 height 4
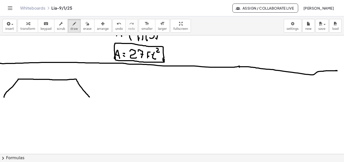
drag, startPoint x: 4, startPoint y: 97, endPoint x: 88, endPoint y: 98, distance: 84.4
drag, startPoint x: 4, startPoint y: 97, endPoint x: 91, endPoint y: 100, distance: 87.5
drag, startPoint x: 35, startPoint y: 103, endPoint x: 35, endPoint y: 110, distance: 7.6
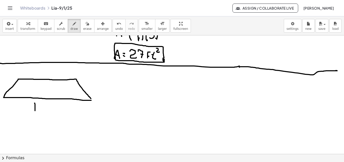
drag, startPoint x: 37, startPoint y: 105, endPoint x: 42, endPoint y: 110, distance: 7.3
drag, startPoint x: 30, startPoint y: 79, endPoint x: 29, endPoint y: 95, distance: 15.9
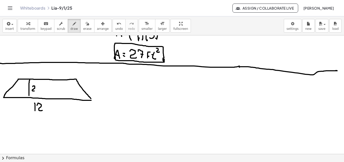
drag, startPoint x: 33, startPoint y: 86, endPoint x: 34, endPoint y: 91, distance: 4.5
drag, startPoint x: 41, startPoint y: 70, endPoint x: 46, endPoint y: 73, distance: 5.8
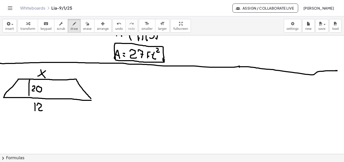
drag, startPoint x: 43, startPoint y: 72, endPoint x: 38, endPoint y: 76, distance: 6.6
drag, startPoint x: 105, startPoint y: 71, endPoint x: 108, endPoint y: 77, distance: 7.2
drag, startPoint x: 108, startPoint y: 71, endPoint x: 104, endPoint y: 78, distance: 7.6
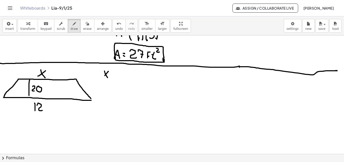
drag, startPoint x: 115, startPoint y: 73, endPoint x: 112, endPoint y: 69, distance: 4.7
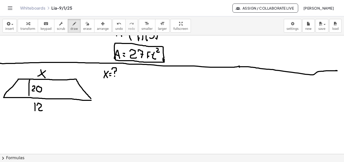
drag, startPoint x: 102, startPoint y: 90, endPoint x: 107, endPoint y: 91, distance: 4.8
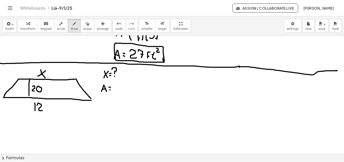
drag, startPoint x: 114, startPoint y: 86, endPoint x: 120, endPoint y: 87, distance: 6.5
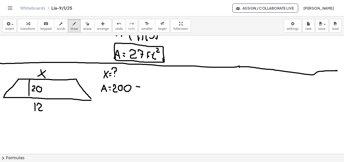
click at [86, 21] on icon "button" at bounding box center [88, 24] width 4 height 6
drag, startPoint x: 153, startPoint y: 91, endPoint x: 145, endPoint y: 88, distance: 8.0
click at [71, 26] on div "button" at bounding box center [75, 23] width 8 height 6
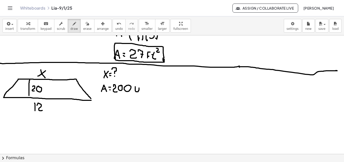
drag, startPoint x: 135, startPoint y: 86, endPoint x: 140, endPoint y: 88, distance: 5.0
drag, startPoint x: 141, startPoint y: 88, endPoint x: 149, endPoint y: 90, distance: 8.0
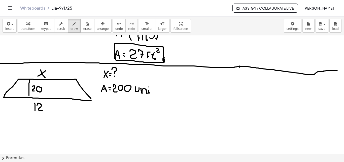
drag, startPoint x: 149, startPoint y: 87, endPoint x: 154, endPoint y: 86, distance: 5.1
drag, startPoint x: 155, startPoint y: 88, endPoint x: 152, endPoint y: 90, distance: 3.2
drag, startPoint x: 152, startPoint y: 90, endPoint x: 157, endPoint y: 89, distance: 5.0
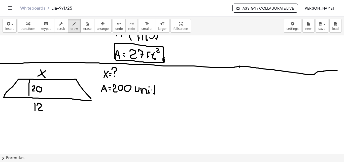
drag, startPoint x: 162, startPoint y: 89, endPoint x: 159, endPoint y: 93, distance: 4.8
drag, startPoint x: 165, startPoint y: 81, endPoint x: 166, endPoint y: 86, distance: 5.4
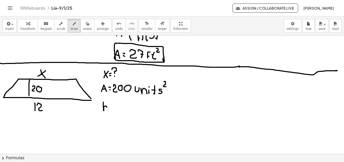
drag, startPoint x: 103, startPoint y: 102, endPoint x: 108, endPoint y: 109, distance: 8.0
drag, startPoint x: 115, startPoint y: 104, endPoint x: 122, endPoint y: 108, distance: 7.6
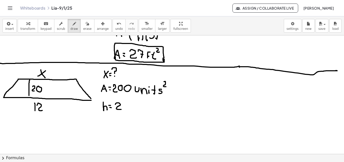
drag, startPoint x: 130, startPoint y: 104, endPoint x: 127, endPoint y: 104, distance: 2.8
drag, startPoint x: 103, startPoint y: 121, endPoint x: 100, endPoint y: 115, distance: 6.6
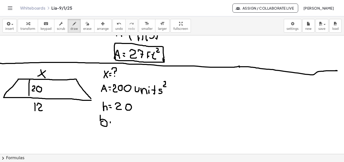
drag, startPoint x: 110, startPoint y: 121, endPoint x: 111, endPoint y: 125, distance: 3.6
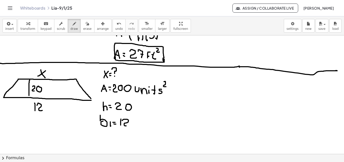
drag, startPoint x: 122, startPoint y: 120, endPoint x: 118, endPoint y: 118, distance: 5.0
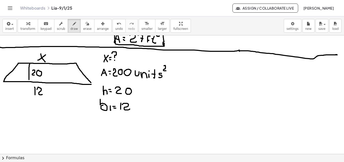
scroll to position [653, 0]
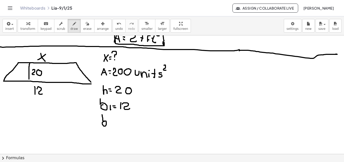
drag, startPoint x: 105, startPoint y: 121, endPoint x: 104, endPoint y: 115, distance: 5.6
drag, startPoint x: 108, startPoint y: 121, endPoint x: 112, endPoint y: 122, distance: 3.6
drag, startPoint x: 114, startPoint y: 119, endPoint x: 115, endPoint y: 122, distance: 3.7
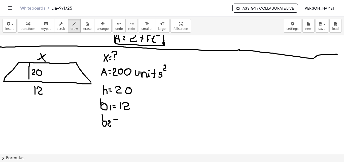
drag, startPoint x: 122, startPoint y: 117, endPoint x: 128, endPoint y: 124, distance: 8.4
drag, startPoint x: 128, startPoint y: 117, endPoint x: 120, endPoint y: 126, distance: 11.1
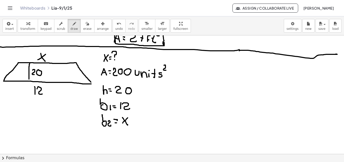
drag, startPoint x: 139, startPoint y: 119, endPoint x: 137, endPoint y: 114, distance: 5.9
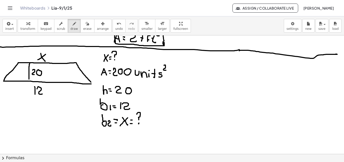
drag, startPoint x: 189, startPoint y: 71, endPoint x: 195, endPoint y: 71, distance: 6.1
drag, startPoint x: 190, startPoint y: 66, endPoint x: 194, endPoint y: 66, distance: 3.5
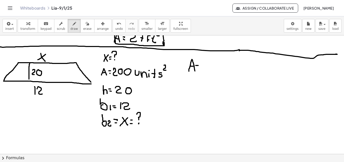
drag, startPoint x: 206, startPoint y: 57, endPoint x: 207, endPoint y: 74, distance: 16.7
drag, startPoint x: 210, startPoint y: 61, endPoint x: 209, endPoint y: 57, distance: 4.2
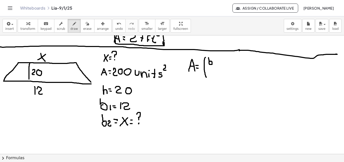
drag, startPoint x: 219, startPoint y: 59, endPoint x: 220, endPoint y: 64, distance: 5.1
drag, startPoint x: 218, startPoint y: 61, endPoint x: 222, endPoint y: 61, distance: 3.6
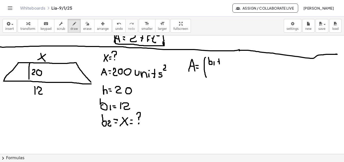
drag, startPoint x: 224, startPoint y: 61, endPoint x: 227, endPoint y: 59, distance: 3.5
drag, startPoint x: 228, startPoint y: 59, endPoint x: 230, endPoint y: 63, distance: 4.5
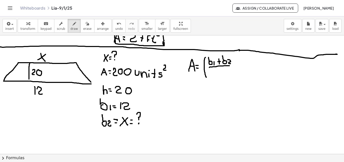
drag, startPoint x: 210, startPoint y: 67, endPoint x: 228, endPoint y: 66, distance: 17.7
drag, startPoint x: 218, startPoint y: 70, endPoint x: 223, endPoint y: 74, distance: 6.3
drag, startPoint x: 234, startPoint y: 55, endPoint x: 235, endPoint y: 74, distance: 18.9
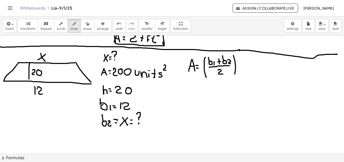
drag, startPoint x: 241, startPoint y: 57, endPoint x: 245, endPoint y: 66, distance: 9.4
drag, startPoint x: 175, startPoint y: 88, endPoint x: 178, endPoint y: 93, distance: 5.5
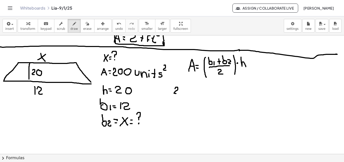
click at [83, 28] on span "erase" at bounding box center [87, 29] width 8 height 4
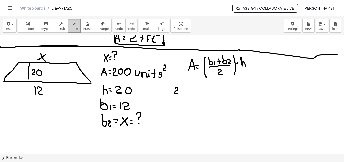
click at [73, 25] on icon "button" at bounding box center [75, 24] width 4 height 6
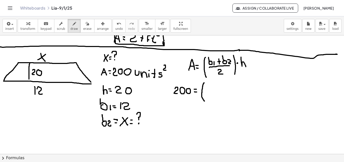
drag, startPoint x: 204, startPoint y: 83, endPoint x: 208, endPoint y: 96, distance: 13.5
drag, startPoint x: 206, startPoint y: 85, endPoint x: 206, endPoint y: 90, distance: 5.0
drag, startPoint x: 208, startPoint y: 86, endPoint x: 211, endPoint y: 90, distance: 5.4
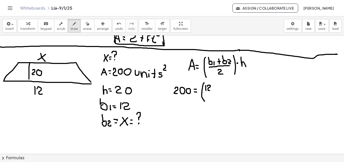
drag, startPoint x: 215, startPoint y: 85, endPoint x: 215, endPoint y: 90, distance: 5.0
drag, startPoint x: 213, startPoint y: 88, endPoint x: 216, endPoint y: 88, distance: 3.0
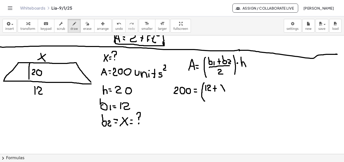
drag, startPoint x: 221, startPoint y: 85, endPoint x: 225, endPoint y: 91, distance: 7.2
drag, startPoint x: 226, startPoint y: 86, endPoint x: 220, endPoint y: 89, distance: 7.1
drag, startPoint x: 205, startPoint y: 92, endPoint x: 224, endPoint y: 94, distance: 19.4
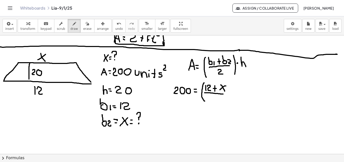
drag, startPoint x: 210, startPoint y: 96, endPoint x: 235, endPoint y: 91, distance: 25.7
drag, startPoint x: 229, startPoint y: 83, endPoint x: 228, endPoint y: 100, distance: 17.2
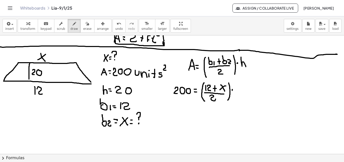
drag, startPoint x: 235, startPoint y: 87, endPoint x: 241, endPoint y: 91, distance: 6.9
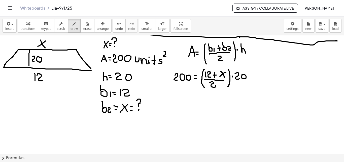
scroll to position [665, 0]
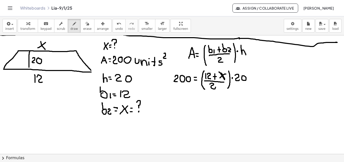
drag, startPoint x: 219, startPoint y: 72, endPoint x: 223, endPoint y: 78, distance: 7.5
drag, startPoint x: 222, startPoint y: 75, endPoint x: 224, endPoint y: 77, distance: 2.7
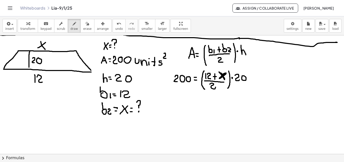
drag, startPoint x: 172, startPoint y: 101, endPoint x: 175, endPoint y: 104, distance: 4.3
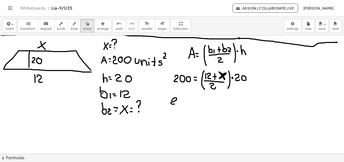
drag, startPoint x: 81, startPoint y: 28, endPoint x: 153, endPoint y: 72, distance: 84.2
click at [83, 28] on span "erase" at bounding box center [87, 29] width 8 height 4
click at [71, 26] on button "draw" at bounding box center [74, 26] width 13 height 14
drag, startPoint x: 173, startPoint y: 101, endPoint x: 176, endPoint y: 105, distance: 4.0
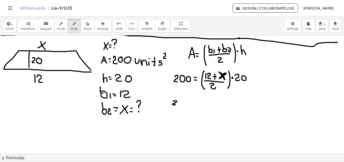
drag, startPoint x: 187, startPoint y: 101, endPoint x: 180, endPoint y: 103, distance: 7.1
drag, startPoint x: 173, startPoint y: 108, endPoint x: 192, endPoint y: 109, distance: 18.2
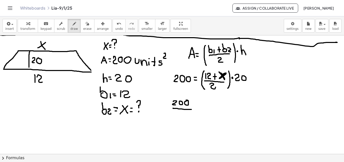
drag, startPoint x: 179, startPoint y: 113, endPoint x: 184, endPoint y: 116, distance: 5.2
drag, startPoint x: 196, startPoint y: 106, endPoint x: 199, endPoint y: 106, distance: 3.5
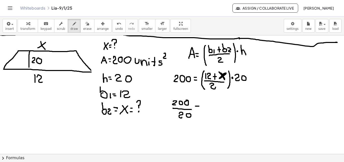
drag, startPoint x: 206, startPoint y: 100, endPoint x: 206, endPoint y: 106, distance: 5.8
drag, startPoint x: 209, startPoint y: 102, endPoint x: 213, endPoint y: 106, distance: 6.1
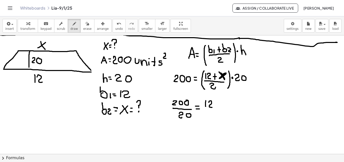
drag, startPoint x: 217, startPoint y: 101, endPoint x: 216, endPoint y: 105, distance: 4.6
drag, startPoint x: 215, startPoint y: 104, endPoint x: 218, endPoint y: 103, distance: 2.8
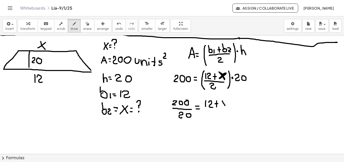
drag, startPoint x: 223, startPoint y: 101, endPoint x: 225, endPoint y: 104, distance: 4.5
drag, startPoint x: 224, startPoint y: 103, endPoint x: 221, endPoint y: 106, distance: 5.0
drag, startPoint x: 206, startPoint y: 110, endPoint x: 226, endPoint y: 110, distance: 19.9
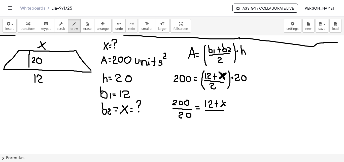
drag, startPoint x: 213, startPoint y: 115, endPoint x: 219, endPoint y: 107, distance: 9.5
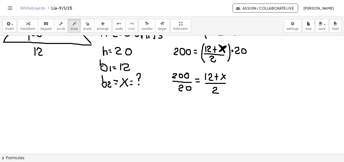
scroll to position [696, 0]
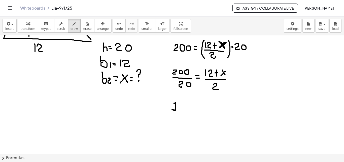
drag, startPoint x: 174, startPoint y: 103, endPoint x: 174, endPoint y: 110, distance: 6.8
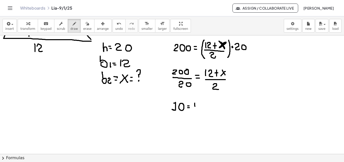
drag, startPoint x: 195, startPoint y: 103, endPoint x: 195, endPoint y: 108, distance: 5.6
drag, startPoint x: 196, startPoint y: 103, endPoint x: 200, endPoint y: 108, distance: 6.4
drag, startPoint x: 202, startPoint y: 103, endPoint x: 206, endPoint y: 107, distance: 6.2
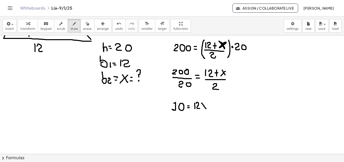
drag, startPoint x: 206, startPoint y: 104, endPoint x: 198, endPoint y: 91, distance: 15.0
click at [83, 25] on div "button" at bounding box center [87, 23] width 8 height 6
drag, startPoint x: 216, startPoint y: 106, endPoint x: 205, endPoint y: 94, distance: 16.1
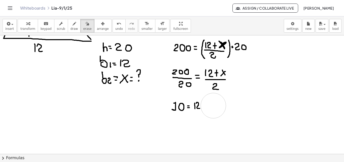
click at [73, 26] on icon "button" at bounding box center [75, 24] width 4 height 6
drag, startPoint x: 203, startPoint y: 102, endPoint x: 203, endPoint y: 106, distance: 4.0
drag, startPoint x: 202, startPoint y: 104, endPoint x: 205, endPoint y: 104, distance: 3.3
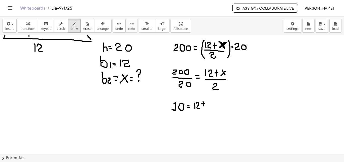
drag, startPoint x: 203, startPoint y: 102, endPoint x: 203, endPoint y: 106, distance: 4.3
drag, startPoint x: 209, startPoint y: 104, endPoint x: 212, endPoint y: 105, distance: 3.3
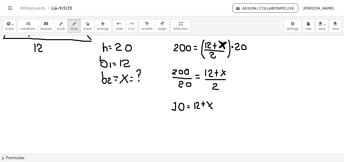
drag, startPoint x: 196, startPoint y: 111, endPoint x: 211, endPoint y: 112, distance: 14.7
drag, startPoint x: 202, startPoint y: 115, endPoint x: 214, endPoint y: 106, distance: 15.1
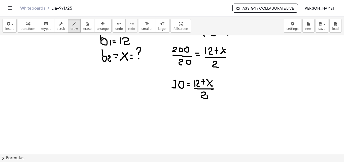
scroll to position [722, 0]
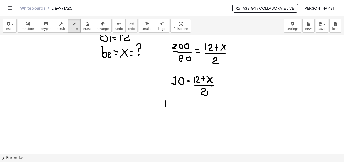
drag, startPoint x: 166, startPoint y: 101, endPoint x: 166, endPoint y: 107, distance: 6.1
drag, startPoint x: 171, startPoint y: 100, endPoint x: 175, endPoint y: 100, distance: 3.5
drag, startPoint x: 178, startPoint y: 99, endPoint x: 179, endPoint y: 105, distance: 6.1
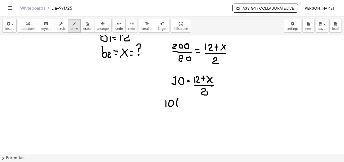
drag, startPoint x: 179, startPoint y: 101, endPoint x: 183, endPoint y: 104, distance: 4.8
drag, startPoint x: 184, startPoint y: 98, endPoint x: 185, endPoint y: 107, distance: 8.4
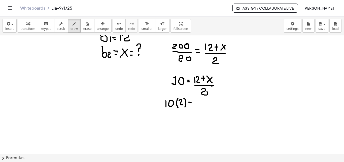
drag, startPoint x: 189, startPoint y: 102, endPoint x: 191, endPoint y: 102, distance: 2.5
drag, startPoint x: 196, startPoint y: 102, endPoint x: 196, endPoint y: 108, distance: 5.8
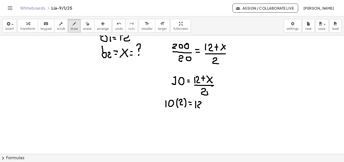
drag, startPoint x: 199, startPoint y: 101, endPoint x: 202, endPoint y: 107, distance: 6.6
drag, startPoint x: 207, startPoint y: 104, endPoint x: 207, endPoint y: 107, distance: 3.8
drag, startPoint x: 205, startPoint y: 105, endPoint x: 209, endPoint y: 105, distance: 4.3
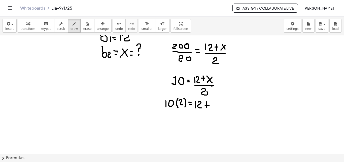
drag, startPoint x: 212, startPoint y: 102, endPoint x: 217, endPoint y: 107, distance: 6.4
drag, startPoint x: 216, startPoint y: 104, endPoint x: 210, endPoint y: 107, distance: 6.3
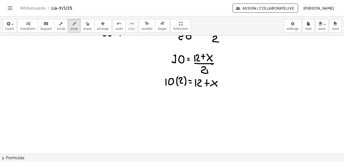
scroll to position [745, 0]
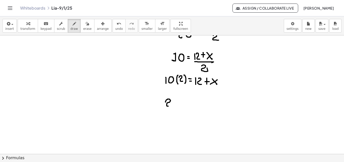
drag, startPoint x: 166, startPoint y: 102, endPoint x: 172, endPoint y: 105, distance: 6.9
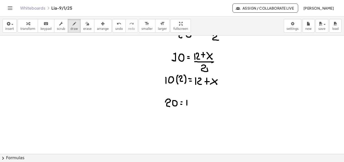
drag, startPoint x: 187, startPoint y: 100, endPoint x: 187, endPoint y: 106, distance: 5.5
drag, startPoint x: 190, startPoint y: 101, endPoint x: 193, endPoint y: 105, distance: 5.2
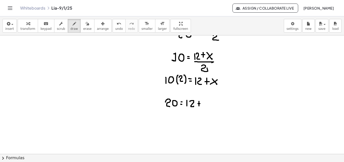
drag, startPoint x: 204, startPoint y: 101, endPoint x: 208, endPoint y: 103, distance: 5.0
drag, startPoint x: 205, startPoint y: 100, endPoint x: 208, endPoint y: 106, distance: 6.5
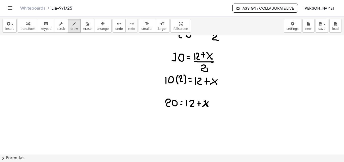
drag, startPoint x: 207, startPoint y: 103, endPoint x: 202, endPoint y: 107, distance: 6.5
drag, startPoint x: 203, startPoint y: 100, endPoint x: 208, endPoint y: 106, distance: 7.2
drag, startPoint x: 201, startPoint y: 107, endPoint x: 204, endPoint y: 105, distance: 4.4
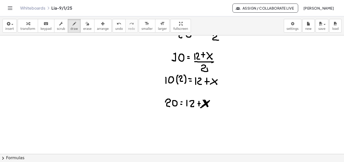
drag, startPoint x: 158, startPoint y: 118, endPoint x: 160, endPoint y: 123, distance: 5.5
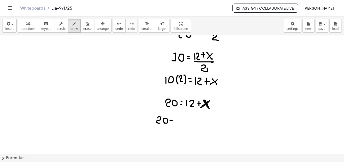
drag, startPoint x: 170, startPoint y: 120, endPoint x: 174, endPoint y: 120, distance: 3.8
drag, startPoint x: 177, startPoint y: 117, endPoint x: 177, endPoint y: 122, distance: 5.0
drag, startPoint x: 178, startPoint y: 118, endPoint x: 182, endPoint y: 122, distance: 6.1
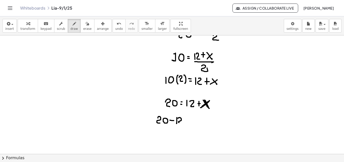
drag, startPoint x: 185, startPoint y: 121, endPoint x: 187, endPoint y: 119, distance: 2.7
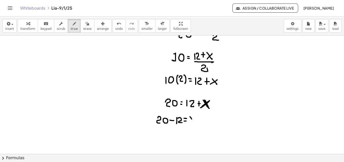
drag, startPoint x: 190, startPoint y: 116, endPoint x: 195, endPoint y: 121, distance: 6.8
drag, startPoint x: 195, startPoint y: 116, endPoint x: 189, endPoint y: 122, distance: 8.0
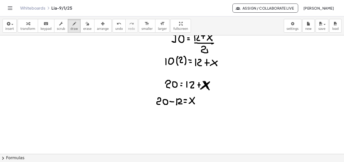
scroll to position [764, 0]
drag, startPoint x: 170, startPoint y: 115, endPoint x: 174, endPoint y: 120, distance: 7.0
drag, startPoint x: 174, startPoint y: 115, endPoint x: 171, endPoint y: 119, distance: 5.5
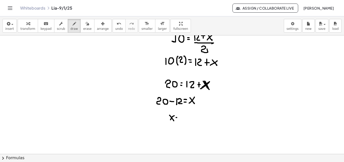
drag, startPoint x: 194, startPoint y: 121, endPoint x: 187, endPoint y: 126, distance: 8.8
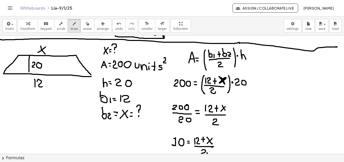
scroll to position [658, 0]
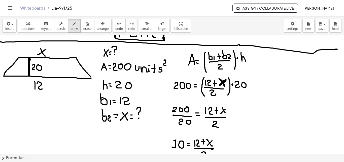
drag, startPoint x: 94, startPoint y: 94, endPoint x: 105, endPoint y: 111, distance: 20.4
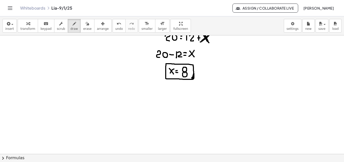
scroll to position [824, 4]
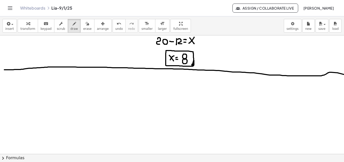
drag, startPoint x: 1, startPoint y: 70, endPoint x: 356, endPoint y: 79, distance: 355.7
click at [343, 79] on html "Graspable Math Activities Get Started Activity Bank Assigned Work Classes White…" at bounding box center [172, 81] width 344 height 162
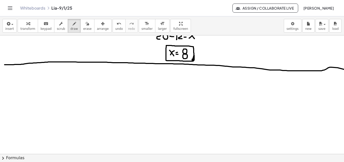
scroll to position [830, 0]
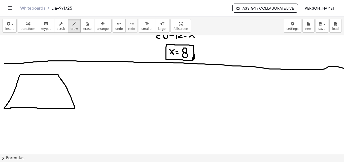
drag, startPoint x: 24, startPoint y: 75, endPoint x: 23, endPoint y: 84, distance: 8.6
drag, startPoint x: 23, startPoint y: 84, endPoint x: 23, endPoint y: 88, distance: 3.8
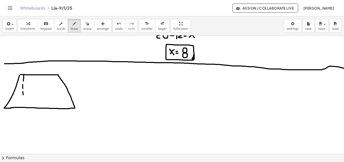
drag, startPoint x: 23, startPoint y: 91, endPoint x: 23, endPoint y: 95, distance: 3.8
drag, startPoint x: 23, startPoint y: 99, endPoint x: 23, endPoint y: 104, distance: 5.0
drag, startPoint x: 26, startPoint y: 86, endPoint x: 26, endPoint y: 94, distance: 7.6
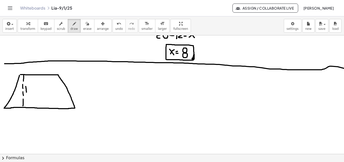
drag, startPoint x: 28, startPoint y: 87, endPoint x: 34, endPoint y: 94, distance: 8.7
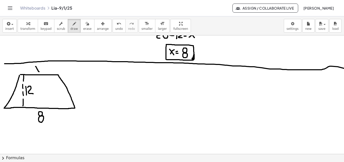
drag, startPoint x: 36, startPoint y: 66, endPoint x: 39, endPoint y: 72, distance: 6.4
drag, startPoint x: 39, startPoint y: 67, endPoint x: 35, endPoint y: 71, distance: 6.4
drag, startPoint x: 87, startPoint y: 69, endPoint x: 88, endPoint y: 73, distance: 4.4
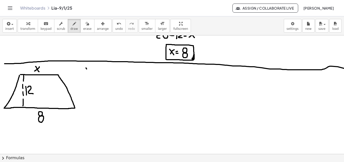
drag, startPoint x: 89, startPoint y: 68, endPoint x: 85, endPoint y: 72, distance: 5.7
drag, startPoint x: 90, startPoint y: 72, endPoint x: 94, endPoint y: 73, distance: 4.2
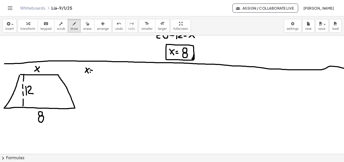
drag, startPoint x: 96, startPoint y: 69, endPoint x: 94, endPoint y: 63, distance: 5.9
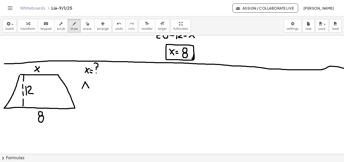
drag, startPoint x: 85, startPoint y: 82, endPoint x: 89, endPoint y: 88, distance: 7.3
drag, startPoint x: 84, startPoint y: 86, endPoint x: 89, endPoint y: 85, distance: 4.8
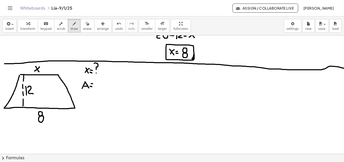
drag, startPoint x: 90, startPoint y: 86, endPoint x: 93, endPoint y: 86, distance: 2.6
drag, startPoint x: 106, startPoint y: 79, endPoint x: 109, endPoint y: 88, distance: 9.1
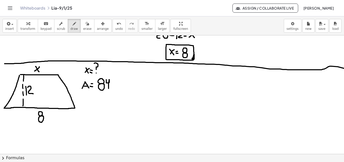
drag, startPoint x: 38, startPoint y: 89, endPoint x: 48, endPoint y: 109, distance: 21.9
drag, startPoint x: 47, startPoint y: 119, endPoint x: 48, endPoint y: 122, distance: 2.8
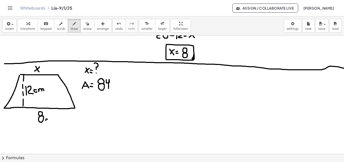
drag, startPoint x: 49, startPoint y: 121, endPoint x: 58, endPoint y: 119, distance: 8.7
drag, startPoint x: 114, startPoint y: 85, endPoint x: 115, endPoint y: 89, distance: 4.6
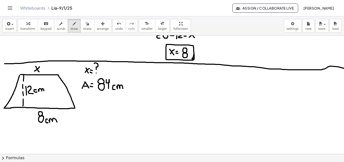
drag, startPoint x: 117, startPoint y: 87, endPoint x: 124, endPoint y: 83, distance: 7.8
drag, startPoint x: 123, startPoint y: 79, endPoint x: 125, endPoint y: 83, distance: 4.8
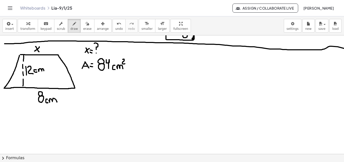
scroll to position [851, 0]
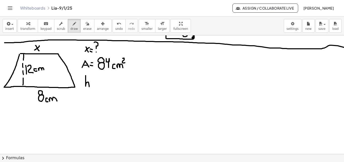
drag, startPoint x: 86, startPoint y: 75, endPoint x: 90, endPoint y: 85, distance: 10.9
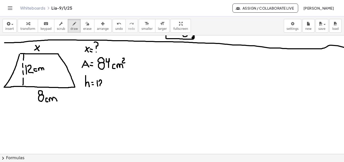
drag, startPoint x: 100, startPoint y: 80, endPoint x: 103, endPoint y: 86, distance: 7.0
drag, startPoint x: 108, startPoint y: 83, endPoint x: 108, endPoint y: 86, distance: 2.8
drag, startPoint x: 110, startPoint y: 84, endPoint x: 116, endPoint y: 85, distance: 6.9
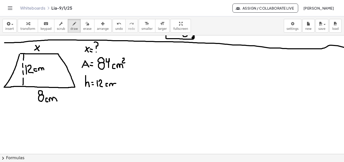
drag, startPoint x: 88, startPoint y: 98, endPoint x: 86, endPoint y: 92, distance: 6.4
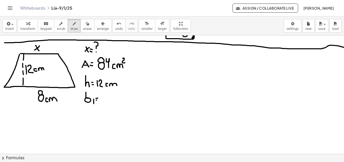
drag, startPoint x: 97, startPoint y: 100, endPoint x: 100, endPoint y: 99, distance: 3.2
drag, startPoint x: 106, startPoint y: 99, endPoint x: 109, endPoint y: 99, distance: 2.8
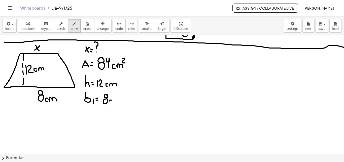
drag, startPoint x: 112, startPoint y: 100, endPoint x: 113, endPoint y: 102, distance: 2.6
drag, startPoint x: 86, startPoint y: 115, endPoint x: 86, endPoint y: 109, distance: 6.1
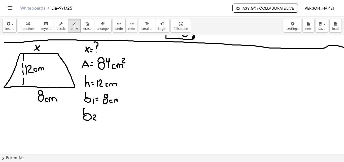
drag, startPoint x: 94, startPoint y: 115, endPoint x: 98, endPoint y: 117, distance: 4.6
drag, startPoint x: 105, startPoint y: 112, endPoint x: 111, endPoint y: 117, distance: 8.6
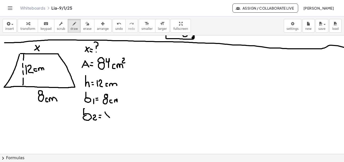
drag, startPoint x: 108, startPoint y: 114, endPoint x: 106, endPoint y: 118, distance: 4.5
click at [74, 26] on button "draw" at bounding box center [74, 26] width 13 height 14
click at [83, 25] on div "button" at bounding box center [87, 23] width 8 height 6
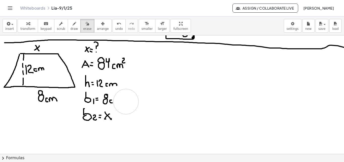
drag, startPoint x: 131, startPoint y: 102, endPoint x: 126, endPoint y: 101, distance: 4.6
click at [73, 26] on icon "button" at bounding box center [75, 24] width 4 height 6
drag, startPoint x: 114, startPoint y: 101, endPoint x: 123, endPoint y: 81, distance: 21.3
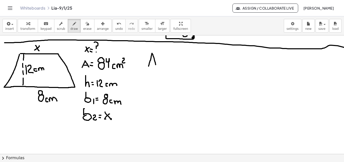
drag, startPoint x: 149, startPoint y: 66, endPoint x: 156, endPoint y: 65, distance: 7.4
drag, startPoint x: 150, startPoint y: 60, endPoint x: 154, endPoint y: 60, distance: 3.5
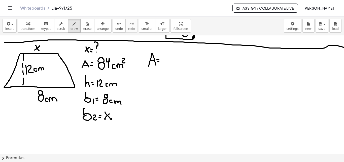
drag, startPoint x: 166, startPoint y: 52, endPoint x: 168, endPoint y: 68, distance: 16.3
drag, startPoint x: 171, startPoint y: 53, endPoint x: 170, endPoint y: 48, distance: 5.4
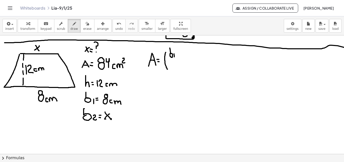
drag, startPoint x: 174, startPoint y: 54, endPoint x: 175, endPoint y: 57, distance: 3.1
drag, startPoint x: 181, startPoint y: 52, endPoint x: 181, endPoint y: 57, distance: 4.5
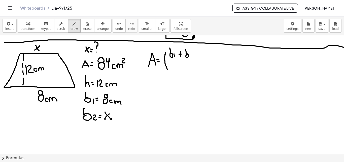
drag, startPoint x: 186, startPoint y: 56, endPoint x: 187, endPoint y: 48, distance: 7.6
drag, startPoint x: 190, startPoint y: 53, endPoint x: 193, endPoint y: 56, distance: 4.4
drag, startPoint x: 172, startPoint y: 60, endPoint x: 191, endPoint y: 60, distance: 18.7
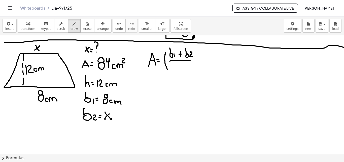
drag, startPoint x: 177, startPoint y: 63, endPoint x: 181, endPoint y: 67, distance: 5.0
drag, startPoint x: 193, startPoint y: 48, endPoint x: 195, endPoint y: 70, distance: 21.3
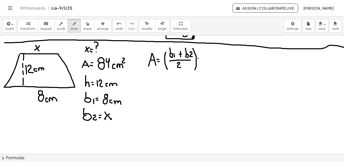
drag, startPoint x: 203, startPoint y: 51, endPoint x: 204, endPoint y: 61, distance: 10.4
drag, startPoint x: 205, startPoint y: 54, endPoint x: 208, endPoint y: 60, distance: 7.2
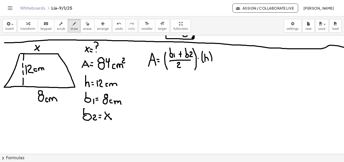
drag, startPoint x: 209, startPoint y: 52, endPoint x: 211, endPoint y: 62, distance: 10.7
drag, startPoint x: 151, startPoint y: 80, endPoint x: 159, endPoint y: 85, distance: 8.4
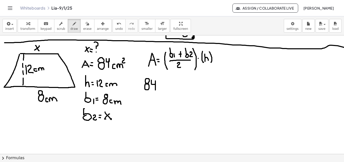
drag, startPoint x: 166, startPoint y: 78, endPoint x: 167, endPoint y: 96, distance: 18.2
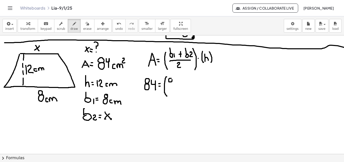
drag, startPoint x: 178, startPoint y: 79, endPoint x: 178, endPoint y: 85, distance: 5.3
drag, startPoint x: 177, startPoint y: 82, endPoint x: 180, endPoint y: 81, distance: 3.6
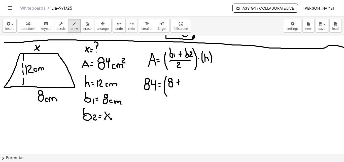
drag, startPoint x: 185, startPoint y: 79, endPoint x: 188, endPoint y: 84, distance: 6.3
drag, startPoint x: 188, startPoint y: 79, endPoint x: 184, endPoint y: 84, distance: 6.1
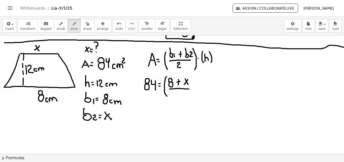
drag, startPoint x: 170, startPoint y: 89, endPoint x: 189, endPoint y: 89, distance: 19.4
drag, startPoint x: 176, startPoint y: 92, endPoint x: 180, endPoint y: 96, distance: 5.5
drag, startPoint x: 192, startPoint y: 78, endPoint x: 192, endPoint y: 96, distance: 18.7
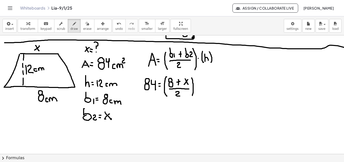
drag, startPoint x: 197, startPoint y: 78, endPoint x: 198, endPoint y: 89, distance: 11.9
drag, startPoint x: 200, startPoint y: 80, endPoint x: 200, endPoint y: 87, distance: 7.6
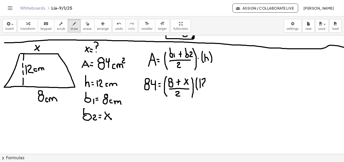
drag, startPoint x: 202, startPoint y: 79, endPoint x: 207, endPoint y: 85, distance: 7.5
drag, startPoint x: 208, startPoint y: 77, endPoint x: 210, endPoint y: 88, distance: 11.2
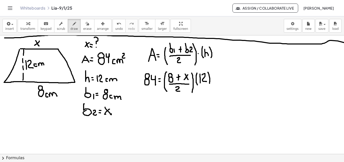
scroll to position [856, 0]
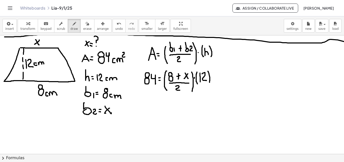
drag, startPoint x: 149, startPoint y: 98, endPoint x: 150, endPoint y: 104, distance: 6.1
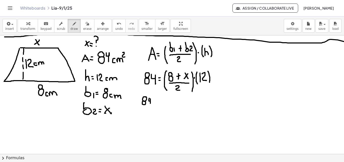
click at [86, 22] on icon "button" at bounding box center [88, 24] width 4 height 6
click at [71, 27] on span "draw" at bounding box center [75, 29] width 8 height 4
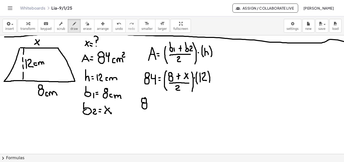
drag, startPoint x: 149, startPoint y: 100, endPoint x: 151, endPoint y: 106, distance: 6.9
drag, startPoint x: 145, startPoint y: 111, endPoint x: 146, endPoint y: 114, distance: 3.1
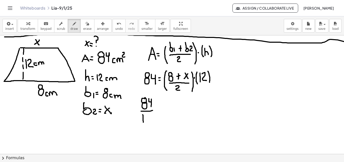
drag, startPoint x: 143, startPoint y: 114, endPoint x: 143, endPoint y: 122, distance: 7.6
drag, startPoint x: 147, startPoint y: 115, endPoint x: 150, endPoint y: 120, distance: 6.2
drag, startPoint x: 155, startPoint y: 107, endPoint x: 160, endPoint y: 107, distance: 4.5
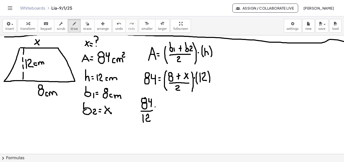
drag, startPoint x: 167, startPoint y: 104, endPoint x: 165, endPoint y: 100, distance: 4.3
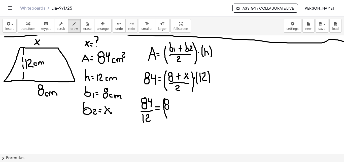
drag, startPoint x: 165, startPoint y: 98, endPoint x: 170, endPoint y: 108, distance: 11.3
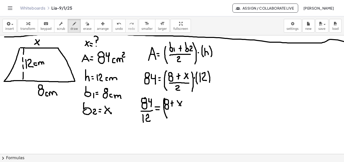
drag, startPoint x: 181, startPoint y: 102, endPoint x: 175, endPoint y: 108, distance: 9.4
drag, startPoint x: 168, startPoint y: 111, endPoint x: 180, endPoint y: 110, distance: 12.1
drag, startPoint x: 173, startPoint y: 114, endPoint x: 177, endPoint y: 117, distance: 5.2
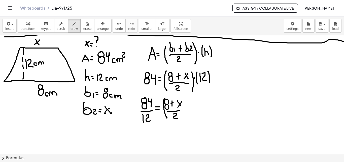
drag, startPoint x: 184, startPoint y: 98, endPoint x: 182, endPoint y: 114, distance: 16.5
drag, startPoint x: 135, startPoint y: 80, endPoint x: 134, endPoint y: 88, distance: 7.8
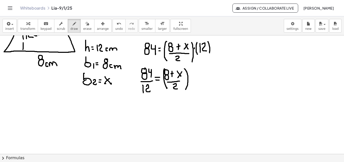
scroll to position [888, 0]
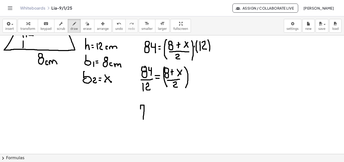
drag, startPoint x: 141, startPoint y: 109, endPoint x: 142, endPoint y: 117, distance: 9.0
drag, startPoint x: 142, startPoint y: 114, endPoint x: 145, endPoint y: 113, distance: 3.6
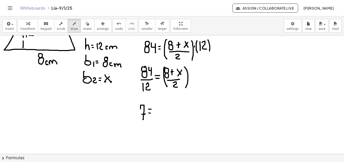
drag, startPoint x: 168, startPoint y: 106, endPoint x: 167, endPoint y: 111, distance: 5.1
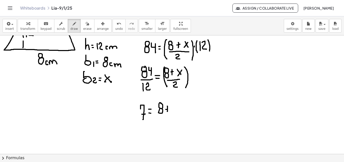
drag, startPoint x: 167, startPoint y: 109, endPoint x: 171, endPoint y: 107, distance: 4.6
drag, startPoint x: 171, startPoint y: 105, endPoint x: 176, endPoint y: 110, distance: 7.5
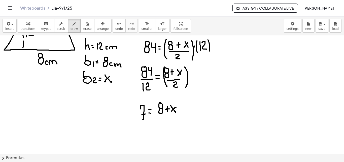
drag, startPoint x: 176, startPoint y: 107, endPoint x: 170, endPoint y: 112, distance: 7.4
drag, startPoint x: 157, startPoint y: 115, endPoint x: 169, endPoint y: 116, distance: 11.6
drag, startPoint x: 163, startPoint y: 119, endPoint x: 166, endPoint y: 122, distance: 4.5
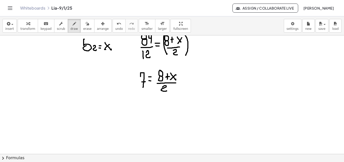
scroll to position [923, 0]
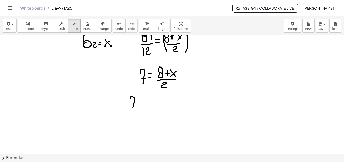
drag, startPoint x: 131, startPoint y: 98, endPoint x: 133, endPoint y: 107, distance: 9.0
drag, startPoint x: 132, startPoint y: 102, endPoint x: 135, endPoint y: 103, distance: 3.9
drag, startPoint x: 139, startPoint y: 97, endPoint x: 139, endPoint y: 107, distance: 9.8
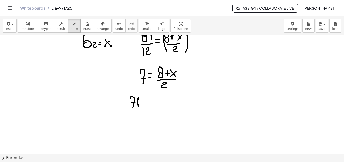
drag, startPoint x: 141, startPoint y: 100, endPoint x: 144, endPoint y: 105, distance: 6.0
drag, startPoint x: 145, startPoint y: 97, endPoint x: 146, endPoint y: 106, distance: 9.4
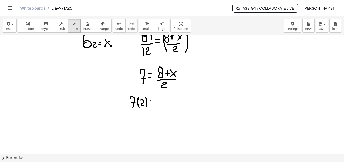
drag, startPoint x: 150, startPoint y: 103, endPoint x: 153, endPoint y: 103, distance: 3.0
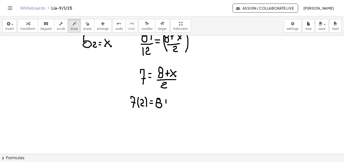
drag, startPoint x: 166, startPoint y: 101, endPoint x: 166, endPoint y: 105, distance: 3.5
drag, startPoint x: 164, startPoint y: 101, endPoint x: 168, endPoint y: 101, distance: 4.3
drag, startPoint x: 172, startPoint y: 99, endPoint x: 177, endPoint y: 104, distance: 7.3
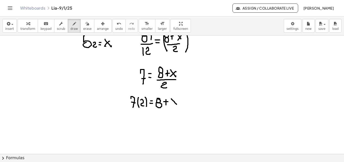
drag, startPoint x: 177, startPoint y: 100, endPoint x: 170, endPoint y: 104, distance: 7.9
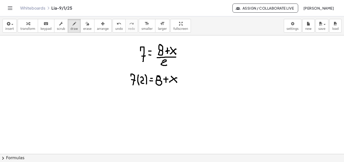
scroll to position [949, 0]
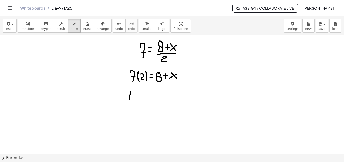
drag, startPoint x: 131, startPoint y: 91, endPoint x: 130, endPoint y: 100, distance: 8.9
drag, startPoint x: 134, startPoint y: 91, endPoint x: 139, endPoint y: 102, distance: 11.6
drag, startPoint x: 145, startPoint y: 94, endPoint x: 148, endPoint y: 95, distance: 2.6
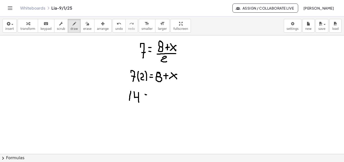
drag, startPoint x: 144, startPoint y: 98, endPoint x: 148, endPoint y: 98, distance: 3.3
click at [83, 25] on div "button" at bounding box center [87, 23] width 8 height 6
drag, startPoint x: 170, startPoint y: 103, endPoint x: 87, endPoint y: 34, distance: 108.1
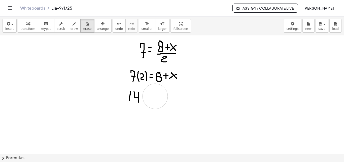
click at [71, 23] on div "button" at bounding box center [75, 23] width 8 height 6
drag, startPoint x: 141, startPoint y: 96, endPoint x: 146, endPoint y: 97, distance: 5.3
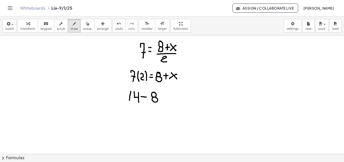
drag, startPoint x: 154, startPoint y: 97, endPoint x: 158, endPoint y: 97, distance: 3.6
drag, startPoint x: 162, startPoint y: 95, endPoint x: 165, endPoint y: 95, distance: 3.0
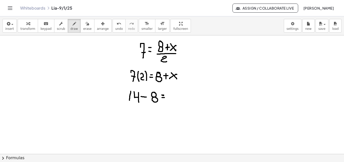
drag, startPoint x: 171, startPoint y: 92, endPoint x: 177, endPoint y: 100, distance: 9.9
drag, startPoint x: 177, startPoint y: 93, endPoint x: 171, endPoint y: 99, distance: 8.7
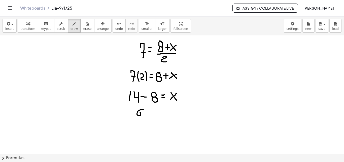
drag, startPoint x: 144, startPoint y: 109, endPoint x: 141, endPoint y: 113, distance: 4.7
drag, startPoint x: 154, startPoint y: 110, endPoint x: 159, endPoint y: 115, distance: 7.0
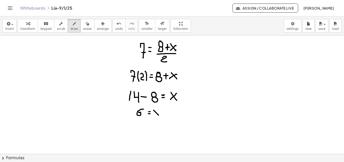
drag, startPoint x: 159, startPoint y: 111, endPoint x: 152, endPoint y: 118, distance: 9.7
drag, startPoint x: 150, startPoint y: 125, endPoint x: 153, endPoint y: 132, distance: 7.5
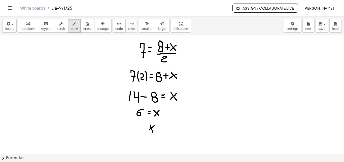
drag, startPoint x: 154, startPoint y: 126, endPoint x: 149, endPoint y: 130, distance: 7.0
drag, startPoint x: 157, startPoint y: 127, endPoint x: 156, endPoint y: 129, distance: 2.6
drag, startPoint x: 156, startPoint y: 130, endPoint x: 160, endPoint y: 130, distance: 4.5
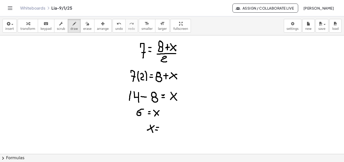
drag, startPoint x: 168, startPoint y: 125, endPoint x: 164, endPoint y: 131, distance: 7.3
drag, startPoint x: 175, startPoint y: 129, endPoint x: 177, endPoint y: 133, distance: 4.3
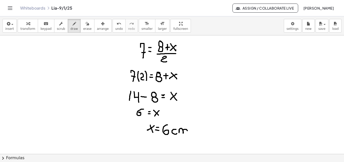
drag, startPoint x: 179, startPoint y: 130, endPoint x: 188, endPoint y: 132, distance: 8.6
drag, startPoint x: 192, startPoint y: 132, endPoint x: 134, endPoint y: 126, distance: 57.8
drag, startPoint x: 106, startPoint y: 120, endPoint x: 107, endPoint y: 116, distance: 4.3
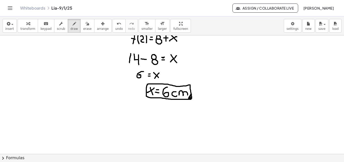
scroll to position [990, 0]
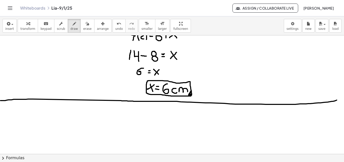
drag, startPoint x: 1, startPoint y: 100, endPoint x: 337, endPoint y: 100, distance: 336.5
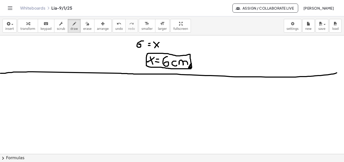
scroll to position [1026, 0]
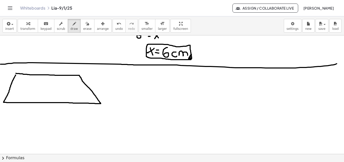
drag, startPoint x: 33, startPoint y: 111, endPoint x: 38, endPoint y: 120, distance: 10.1
drag, startPoint x: 36, startPoint y: 114, endPoint x: 42, endPoint y: 114, distance: 6.3
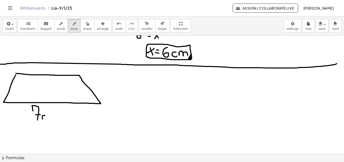
drag, startPoint x: 45, startPoint y: 115, endPoint x: 46, endPoint y: 121, distance: 5.4
drag, startPoint x: 47, startPoint y: 117, endPoint x: 56, endPoint y: 120, distance: 9.8
drag, startPoint x: 39, startPoint y: 66, endPoint x: 35, endPoint y: 73, distance: 8.3
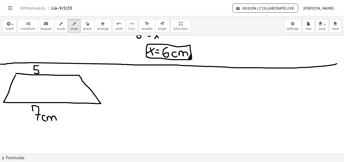
drag, startPoint x: 46, startPoint y: 74, endPoint x: 55, endPoint y: 72, distance: 9.4
drag, startPoint x: 60, startPoint y: 75, endPoint x: 63, endPoint y: 99, distance: 23.3
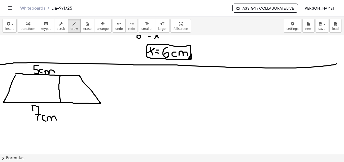
drag, startPoint x: 63, startPoint y: 86, endPoint x: 63, endPoint y: 92, distance: 6.6
drag, startPoint x: 72, startPoint y: 88, endPoint x: 72, endPoint y: 92, distance: 4.0
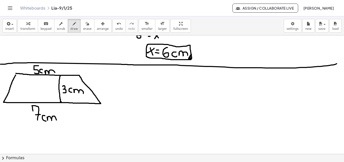
drag, startPoint x: 74, startPoint y: 89, endPoint x: 83, endPoint y: 93, distance: 10.3
drag, startPoint x: 109, startPoint y: 79, endPoint x: 116, endPoint y: 79, distance: 7.1
drag, startPoint x: 110, startPoint y: 77, endPoint x: 116, endPoint y: 76, distance: 5.9
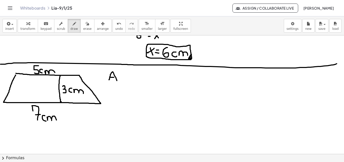
drag, startPoint x: 125, startPoint y: 76, endPoint x: 122, endPoint y: 71, distance: 6.1
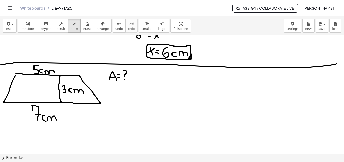
drag, startPoint x: 110, startPoint y: 89, endPoint x: 112, endPoint y: 99, distance: 10.0
drag, startPoint x: 115, startPoint y: 94, endPoint x: 118, endPoint y: 94, distance: 3.0
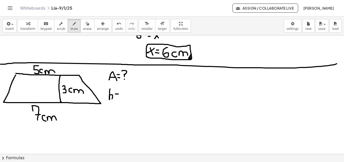
drag, startPoint x: 121, startPoint y: 90, endPoint x: 121, endPoint y: 98, distance: 7.1
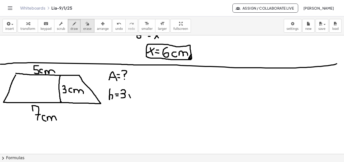
click at [86, 24] on icon "button" at bounding box center [88, 24] width 4 height 6
drag, startPoint x: 136, startPoint y: 95, endPoint x: 129, endPoint y: 71, distance: 24.8
click at [73, 24] on icon "button" at bounding box center [75, 24] width 4 height 6
drag, startPoint x: 123, startPoint y: 89, endPoint x: 121, endPoint y: 93, distance: 4.3
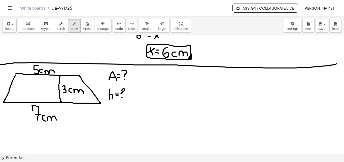
click at [83, 26] on div "button" at bounding box center [87, 23] width 8 height 6
drag, startPoint x: 141, startPoint y: 97, endPoint x: 131, endPoint y: 96, distance: 10.2
click at [73, 25] on icon "button" at bounding box center [75, 24] width 4 height 6
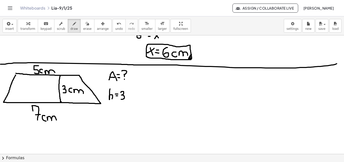
drag, startPoint x: 121, startPoint y: 92, endPoint x: 120, endPoint y: 99, distance: 6.4
drag, startPoint x: 130, startPoint y: 95, endPoint x: 134, endPoint y: 100, distance: 6.5
drag, startPoint x: 135, startPoint y: 96, endPoint x: 143, endPoint y: 100, distance: 9.0
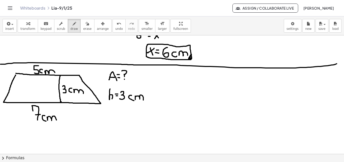
drag, startPoint x: 109, startPoint y: 112, endPoint x: 109, endPoint y: 107, distance: 4.3
drag, startPoint x: 116, startPoint y: 115, endPoint x: 115, endPoint y: 117, distance: 2.8
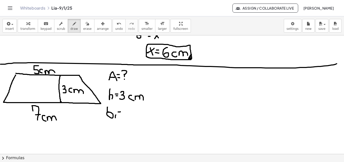
drag, startPoint x: 125, startPoint y: 112, endPoint x: 127, endPoint y: 117, distance: 6.0
drag, startPoint x: 126, startPoint y: 114, endPoint x: 130, endPoint y: 114, distance: 3.8
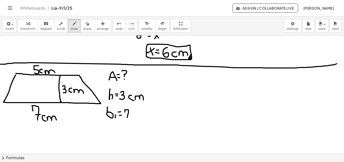
drag, startPoint x: 136, startPoint y: 114, endPoint x: 137, endPoint y: 117, distance: 3.4
drag, startPoint x: 139, startPoint y: 114, endPoint x: 143, endPoint y: 117, distance: 5.1
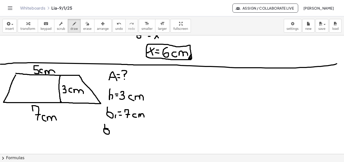
drag, startPoint x: 107, startPoint y: 128, endPoint x: 105, endPoint y: 124, distance: 4.5
drag, startPoint x: 112, startPoint y: 130, endPoint x: 116, endPoint y: 134, distance: 4.8
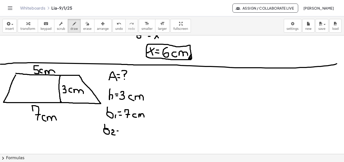
drag, startPoint x: 126, startPoint y: 127, endPoint x: 124, endPoint y: 133, distance: 7.0
drag, startPoint x: 133, startPoint y: 129, endPoint x: 133, endPoint y: 132, distance: 3.0
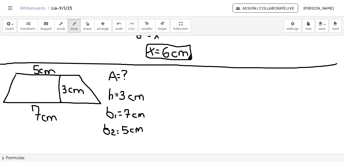
drag, startPoint x: 136, startPoint y: 130, endPoint x: 142, endPoint y: 132, distance: 6.7
drag, startPoint x: 165, startPoint y: 84, endPoint x: 172, endPoint y: 85, distance: 7.3
drag, startPoint x: 167, startPoint y: 81, endPoint x: 171, endPoint y: 81, distance: 4.0
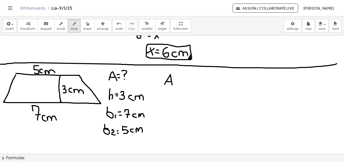
drag, startPoint x: 176, startPoint y: 83, endPoint x: 180, endPoint y: 80, distance: 5.3
drag, startPoint x: 184, startPoint y: 73, endPoint x: 185, endPoint y: 89, distance: 15.6
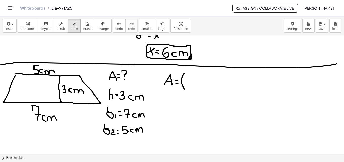
drag, startPoint x: 190, startPoint y: 75, endPoint x: 188, endPoint y: 70, distance: 5.4
drag, startPoint x: 196, startPoint y: 76, endPoint x: 199, endPoint y: 77, distance: 4.1
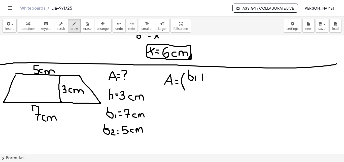
drag, startPoint x: 203, startPoint y: 74, endPoint x: 203, endPoint y: 79, distance: 5.5
drag, startPoint x: 200, startPoint y: 77, endPoint x: 204, endPoint y: 76, distance: 3.8
drag, startPoint x: 209, startPoint y: 77, endPoint x: 206, endPoint y: 72, distance: 6.1
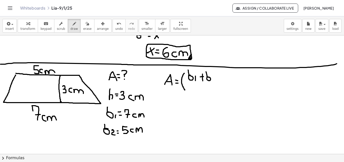
drag, startPoint x: 212, startPoint y: 76, endPoint x: 205, endPoint y: 83, distance: 10.0
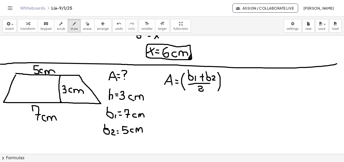
drag, startPoint x: 163, startPoint y: 107, endPoint x: 168, endPoint y: 109, distance: 5.7
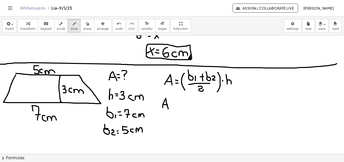
drag, startPoint x: 182, startPoint y: 97, endPoint x: 182, endPoint y: 121, distance: 24.2
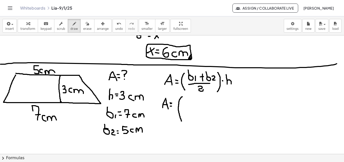
drag, startPoint x: 184, startPoint y: 102, endPoint x: 185, endPoint y: 108, distance: 6.8
drag, startPoint x: 184, startPoint y: 104, endPoint x: 188, endPoint y: 104, distance: 3.5
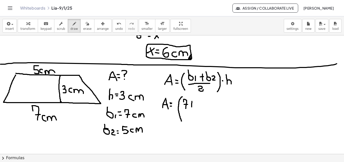
drag, startPoint x: 192, startPoint y: 101, endPoint x: 190, endPoint y: 105, distance: 4.2
drag, startPoint x: 190, startPoint y: 104, endPoint x: 194, endPoint y: 104, distance: 4.3
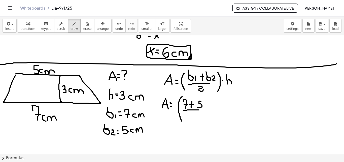
drag, startPoint x: 184, startPoint y: 110, endPoint x: 199, endPoint y: 110, distance: 15.4
drag, startPoint x: 188, startPoint y: 114, endPoint x: 194, endPoint y: 117, distance: 6.7
drag, startPoint x: 203, startPoint y: 99, endPoint x: 204, endPoint y: 122, distance: 22.7
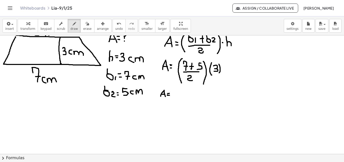
scroll to position [1070, 0]
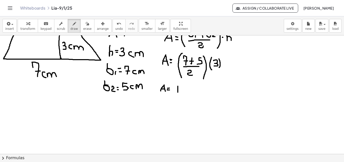
drag, startPoint x: 178, startPoint y: 86, endPoint x: 179, endPoint y: 90, distance: 4.1
drag, startPoint x: 181, startPoint y: 87, endPoint x: 184, endPoint y: 93, distance: 6.9
drag, startPoint x: 175, startPoint y: 84, endPoint x: 173, endPoint y: 106, distance: 22.6
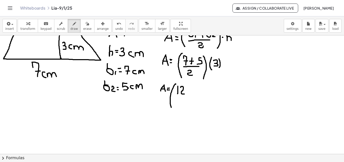
drag, startPoint x: 175, startPoint y: 97, endPoint x: 184, endPoint y: 98, distance: 9.1
drag, startPoint x: 178, startPoint y: 100, endPoint x: 187, endPoint y: 99, distance: 8.7
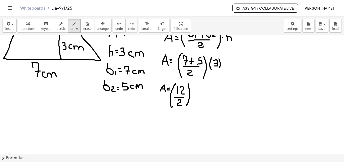
drag, startPoint x: 188, startPoint y: 83, endPoint x: 187, endPoint y: 105, distance: 22.0
drag, startPoint x: 198, startPoint y: 88, endPoint x: 197, endPoint y: 97, distance: 8.1
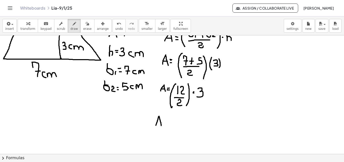
drag, startPoint x: 156, startPoint y: 125, endPoint x: 161, endPoint y: 126, distance: 5.3
drag, startPoint x: 158, startPoint y: 123, endPoint x: 162, endPoint y: 122, distance: 4.0
drag, startPoint x: 169, startPoint y: 115, endPoint x: 169, endPoint y: 129, distance: 13.9
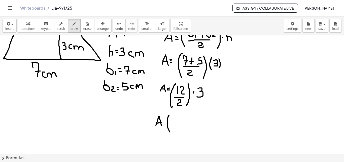
drag, startPoint x: 162, startPoint y: 119, endPoint x: 165, endPoint y: 119, distance: 2.8
drag, startPoint x: 163, startPoint y: 121, endPoint x: 165, endPoint y: 126, distance: 5.4
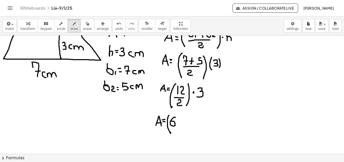
drag, startPoint x: 175, startPoint y: 117, endPoint x: 179, endPoint y: 120, distance: 4.3
drag, startPoint x: 178, startPoint y: 114, endPoint x: 179, endPoint y: 129, distance: 14.1
drag, startPoint x: 182, startPoint y: 120, endPoint x: 187, endPoint y: 119, distance: 5.0
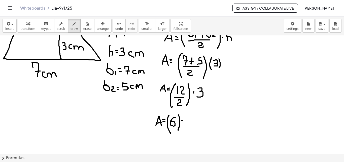
drag, startPoint x: 188, startPoint y: 117, endPoint x: 188, endPoint y: 127, distance: 9.6
drag, startPoint x: 191, startPoint y: 119, endPoint x: 192, endPoint y: 124, distance: 4.8
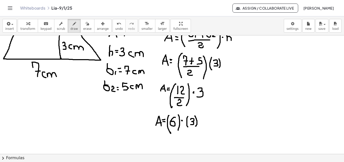
drag, startPoint x: 195, startPoint y: 116, endPoint x: 181, endPoint y: 118, distance: 13.8
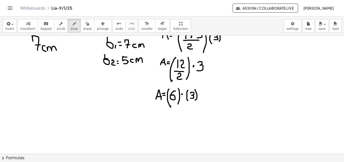
scroll to position [1097, 0]
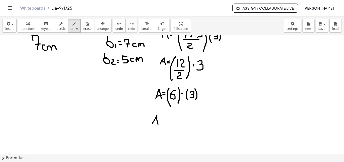
drag, startPoint x: 152, startPoint y: 123, endPoint x: 157, endPoint y: 122, distance: 4.5
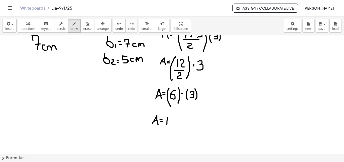
drag, startPoint x: 168, startPoint y: 117, endPoint x: 167, endPoint y: 125, distance: 7.3
drag, startPoint x: 182, startPoint y: 120, endPoint x: 184, endPoint y: 126, distance: 5.3
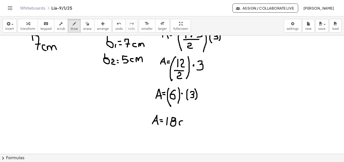
drag, startPoint x: 187, startPoint y: 121, endPoint x: 197, endPoint y: 124, distance: 10.5
drag, startPoint x: 196, startPoint y: 115, endPoint x: 200, endPoint y: 121, distance: 6.6
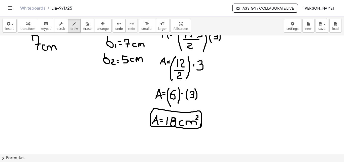
drag, startPoint x: 202, startPoint y: 124, endPoint x: 201, endPoint y: 126, distance: 2.6
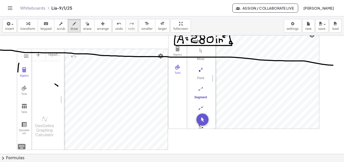
scroll to position [390, 0]
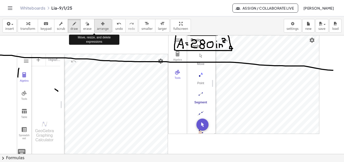
click at [97, 27] on span "arrange" at bounding box center [103, 29] width 12 height 4
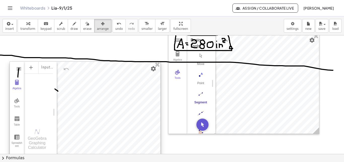
drag, startPoint x: 109, startPoint y: 111, endPoint x: 102, endPoint y: 119, distance: 10.5
click at [102, 119] on div at bounding box center [85, 111] width 151 height 100
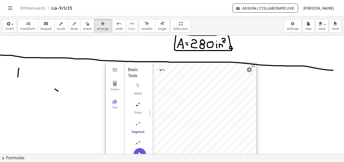
drag, startPoint x: 220, startPoint y: 91, endPoint x: 157, endPoint y: 121, distance: 69.3
click at [157, 121] on div at bounding box center [181, 113] width 151 height 100
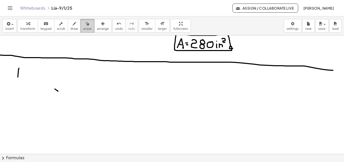
click at [83, 24] on div "button" at bounding box center [87, 23] width 8 height 6
drag, startPoint x: 68, startPoint y: 112, endPoint x: 103, endPoint y: 95, distance: 38.7
drag, startPoint x: 117, startPoint y: 92, endPoint x: 114, endPoint y: 112, distance: 20.7
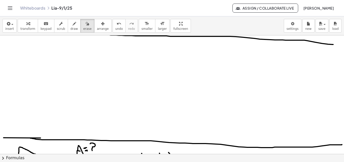
scroll to position [417, 0]
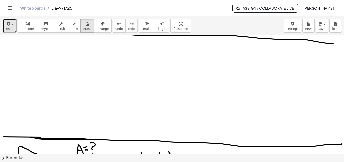
click at [12, 24] on span "button" at bounding box center [12, 24] width 2 height 1
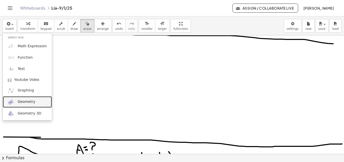
click at [20, 103] on span "Geometry" at bounding box center [27, 101] width 18 height 5
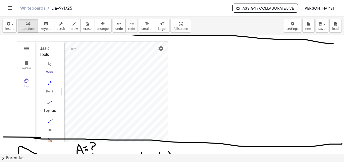
click at [47, 105] on img "Segment. Select two points or positions" at bounding box center [50, 102] width 20 height 8
drag, startPoint x: 182, startPoint y: 57, endPoint x: 178, endPoint y: 67, distance: 9.9
click at [97, 102] on div "Algebra Tools Point A Point B f = Segment A, B 2.3 Point C g = Segment B, C 5.1…" at bounding box center [92, 91] width 151 height 100
click at [28, 48] on img "Geometry" at bounding box center [26, 48] width 6 height 6
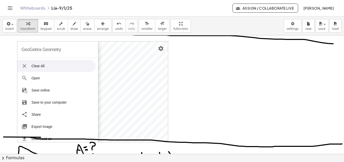
click at [39, 69] on li "Clear All" at bounding box center [56, 66] width 78 height 12
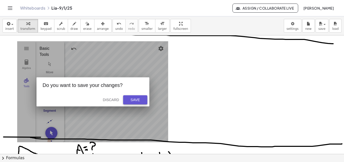
click at [137, 98] on div "Save" at bounding box center [135, 100] width 16 height 4
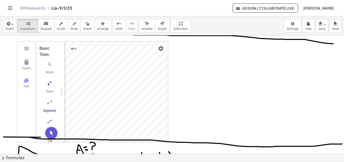
drag, startPoint x: 181, startPoint y: 68, endPoint x: 184, endPoint y: 70, distance: 3.5
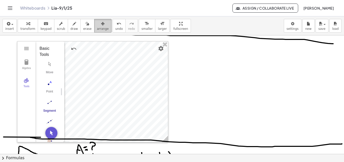
click at [99, 23] on div "button" at bounding box center [103, 23] width 12 height 6
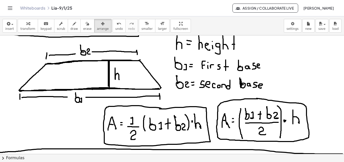
scroll to position [40, 0]
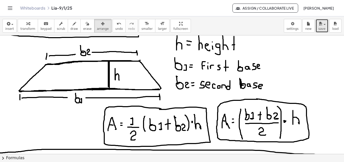
click at [324, 24] on span "button" at bounding box center [323, 24] width 1 height 4
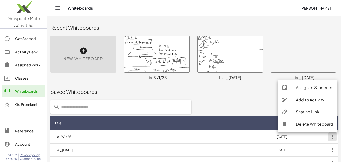
click at [305, 109] on div "Sharing Link" at bounding box center [314, 112] width 38 height 6
